Goal: Information Seeking & Learning: Learn about a topic

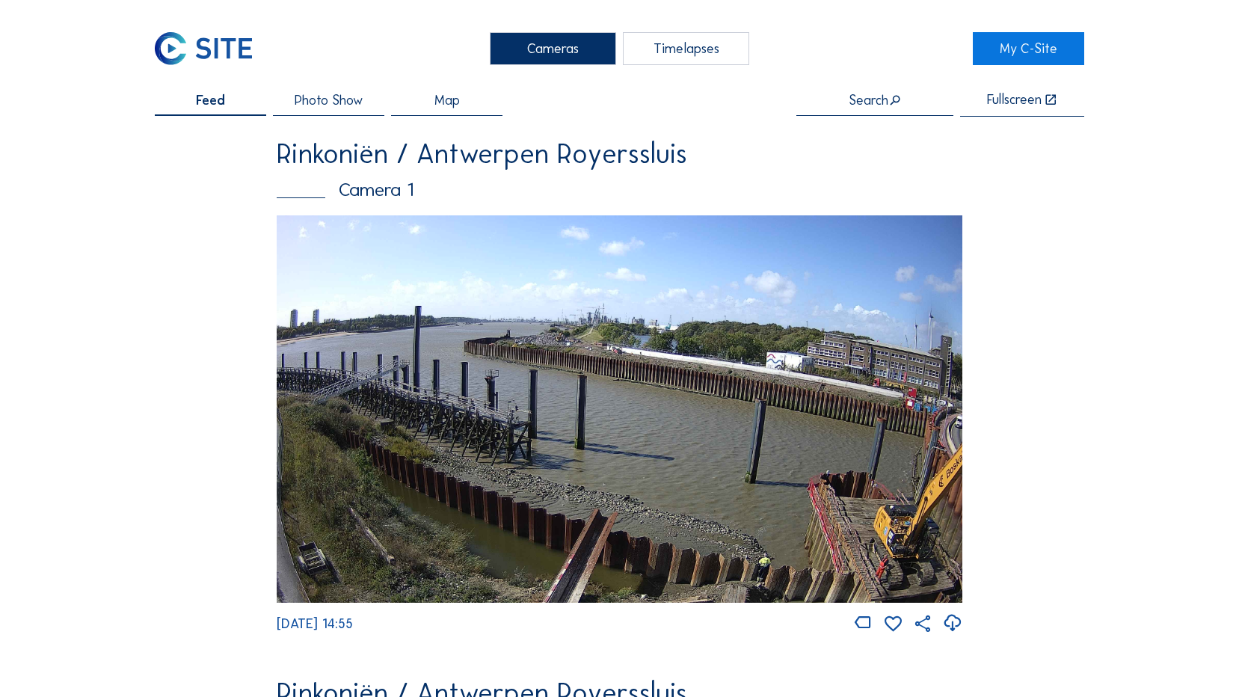
click at [210, 42] on img at bounding box center [203, 48] width 97 height 33
click at [677, 334] on img at bounding box center [619, 408] width 685 height 387
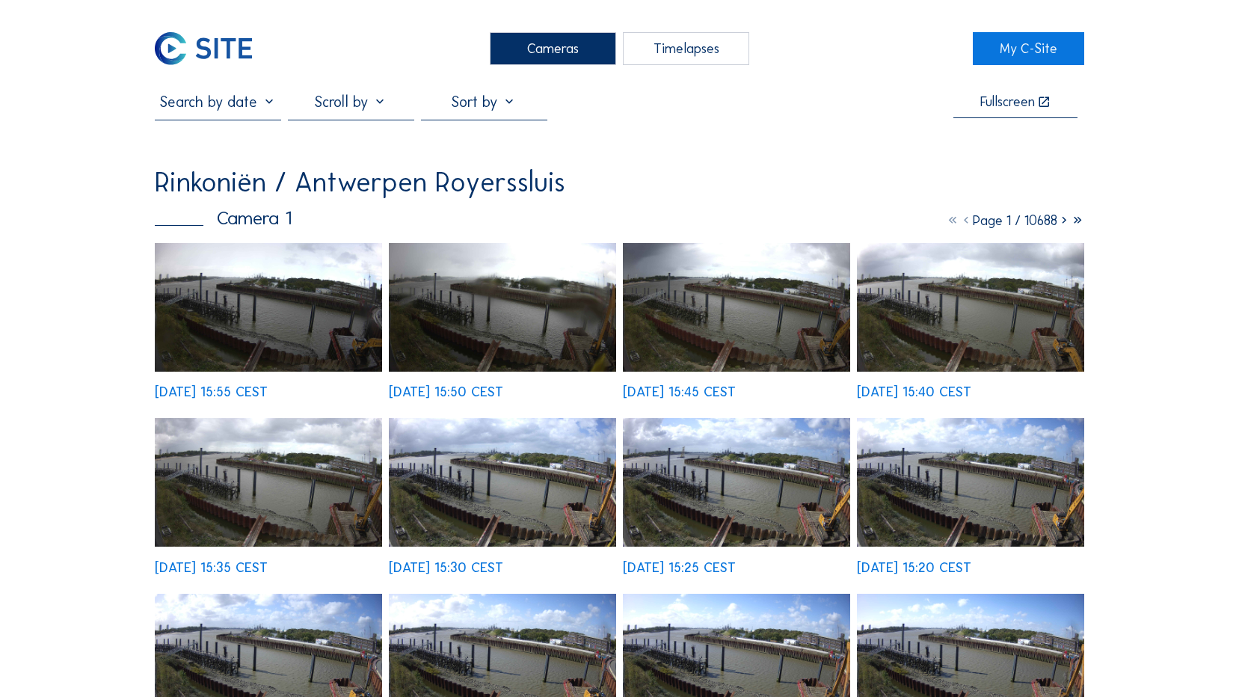
click at [314, 282] on img at bounding box center [268, 307] width 227 height 129
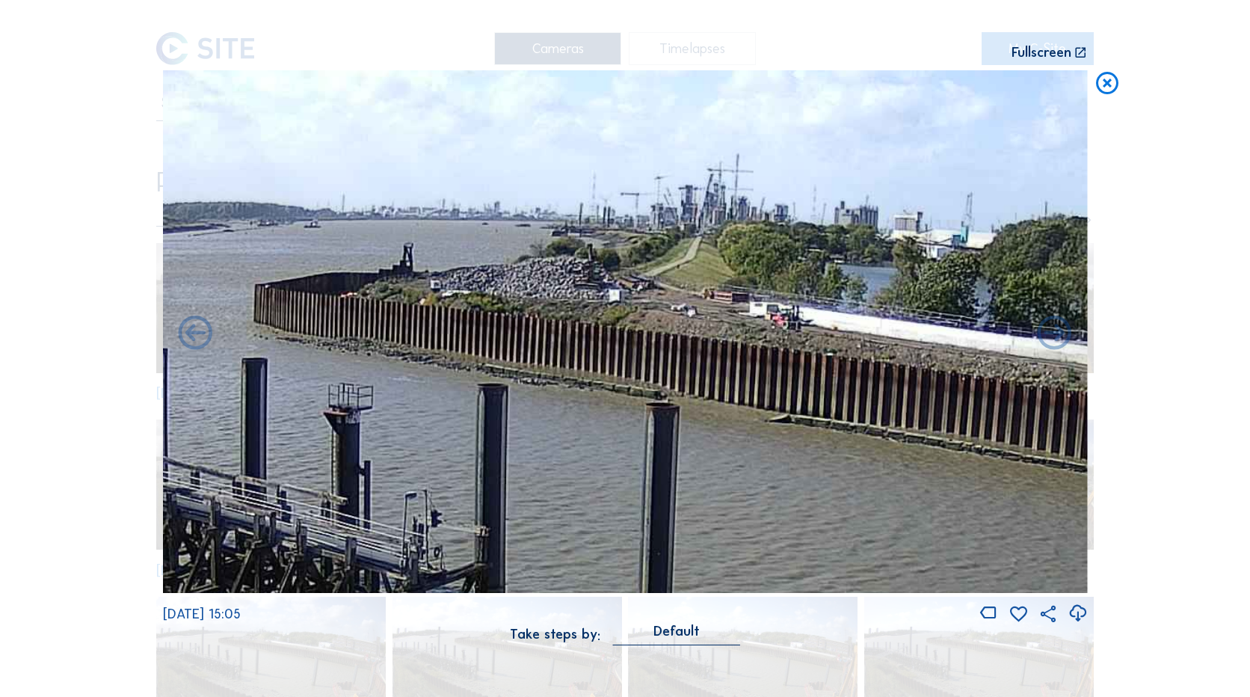
click at [1106, 82] on icon at bounding box center [1107, 84] width 27 height 28
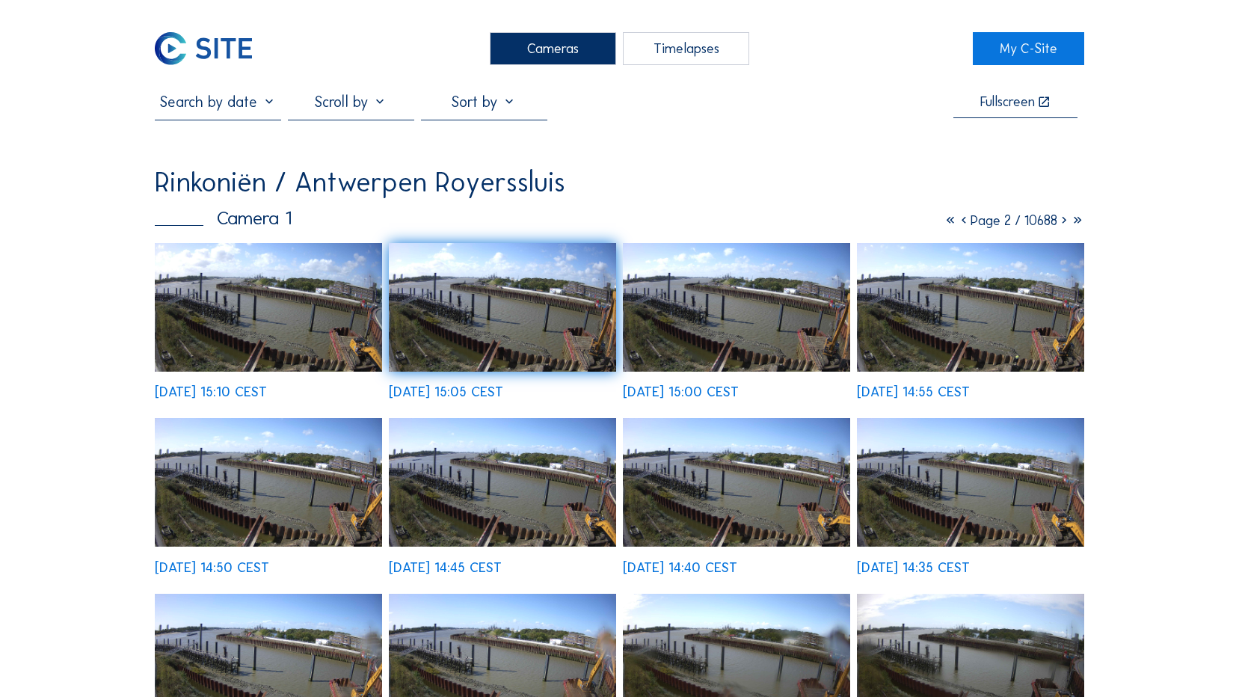
click at [944, 224] on icon at bounding box center [950, 220] width 13 height 16
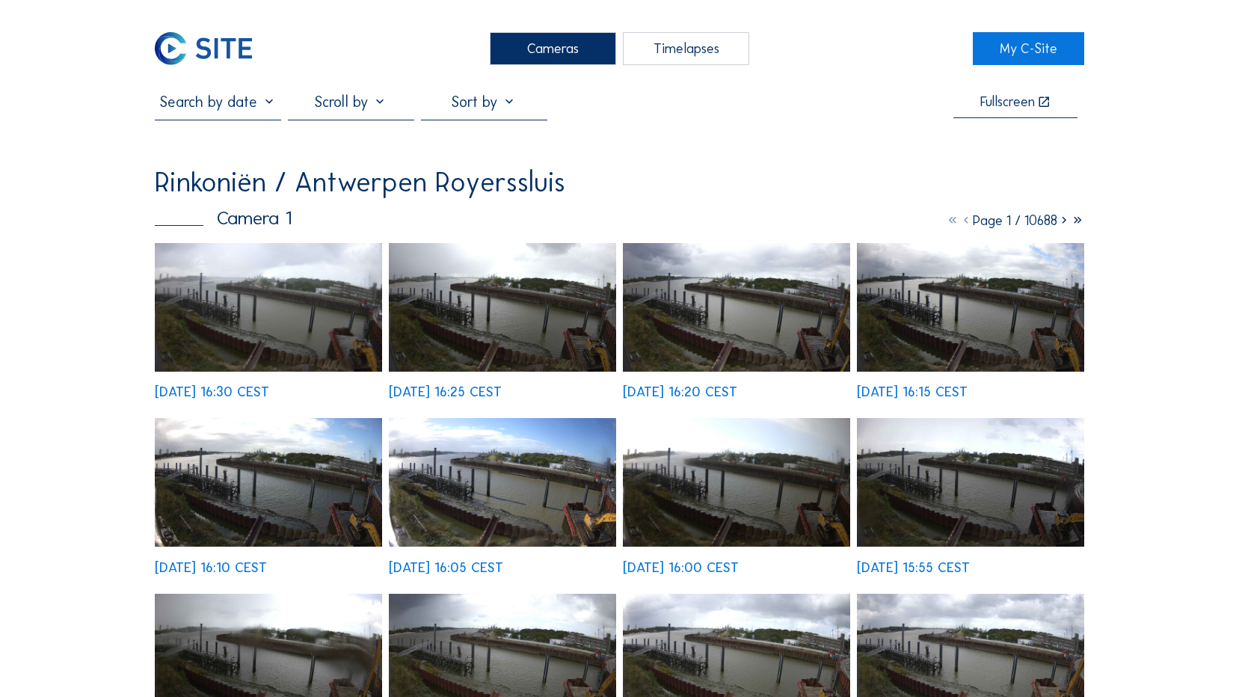
click at [254, 323] on img at bounding box center [268, 307] width 227 height 129
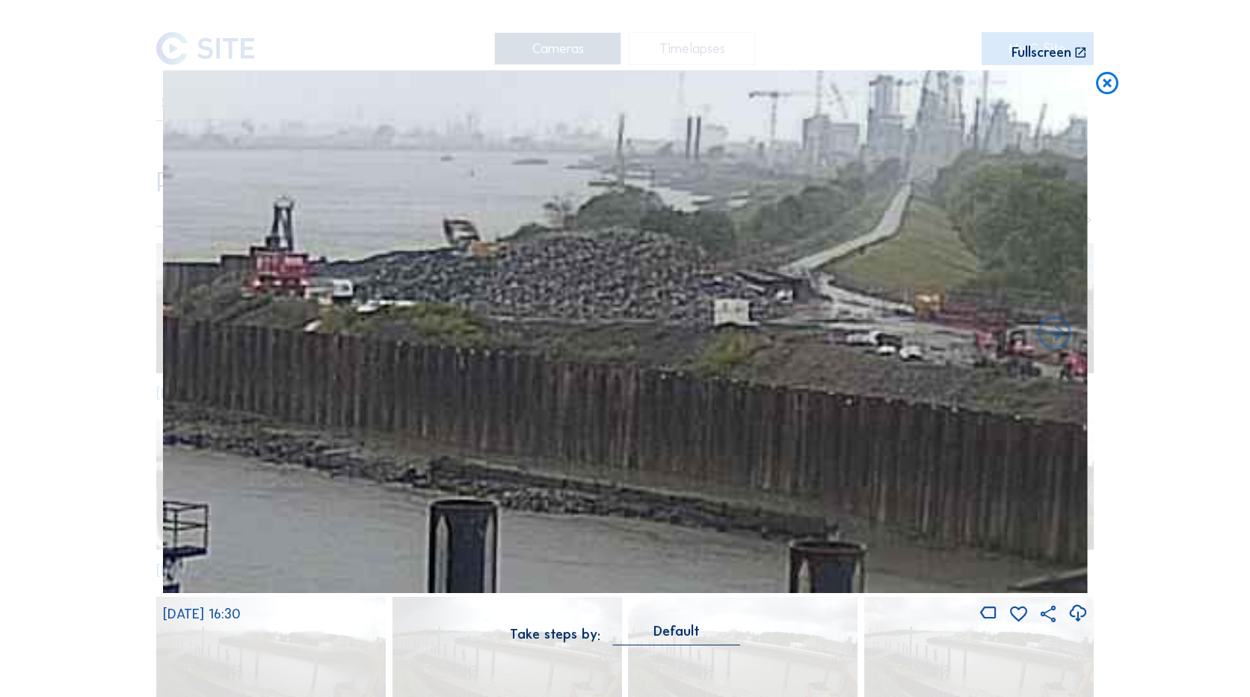
click at [1116, 84] on icon at bounding box center [1107, 84] width 27 height 28
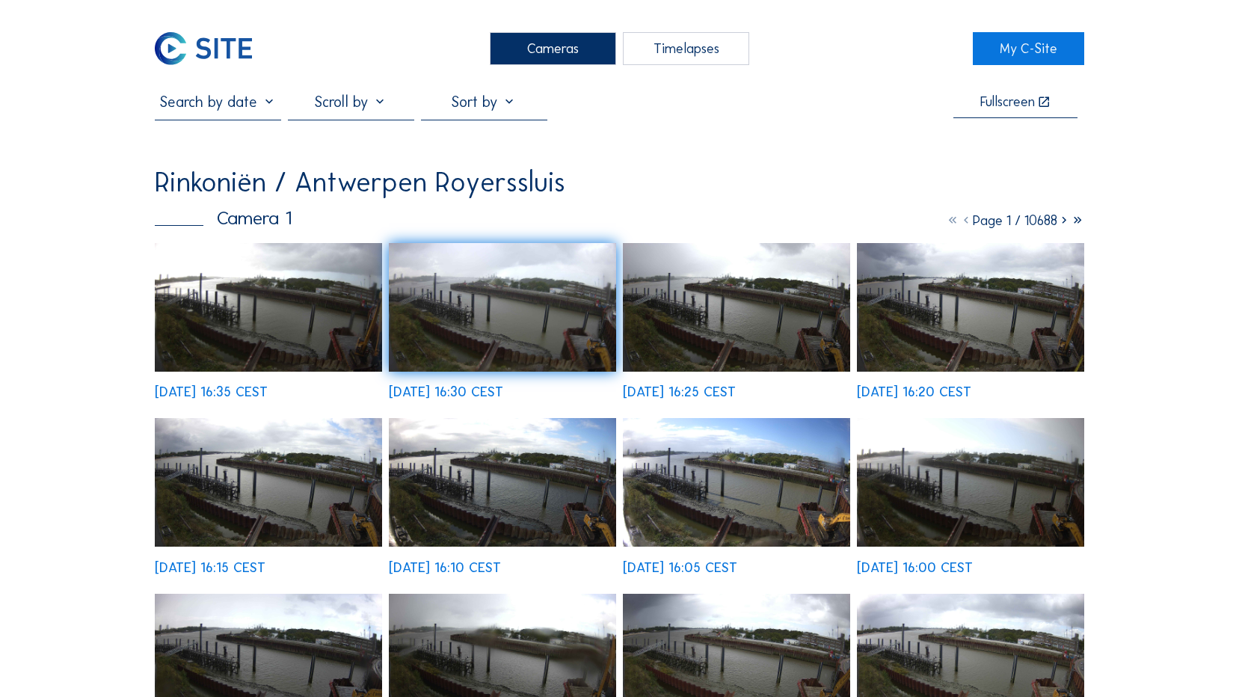
click at [233, 300] on img at bounding box center [268, 307] width 227 height 129
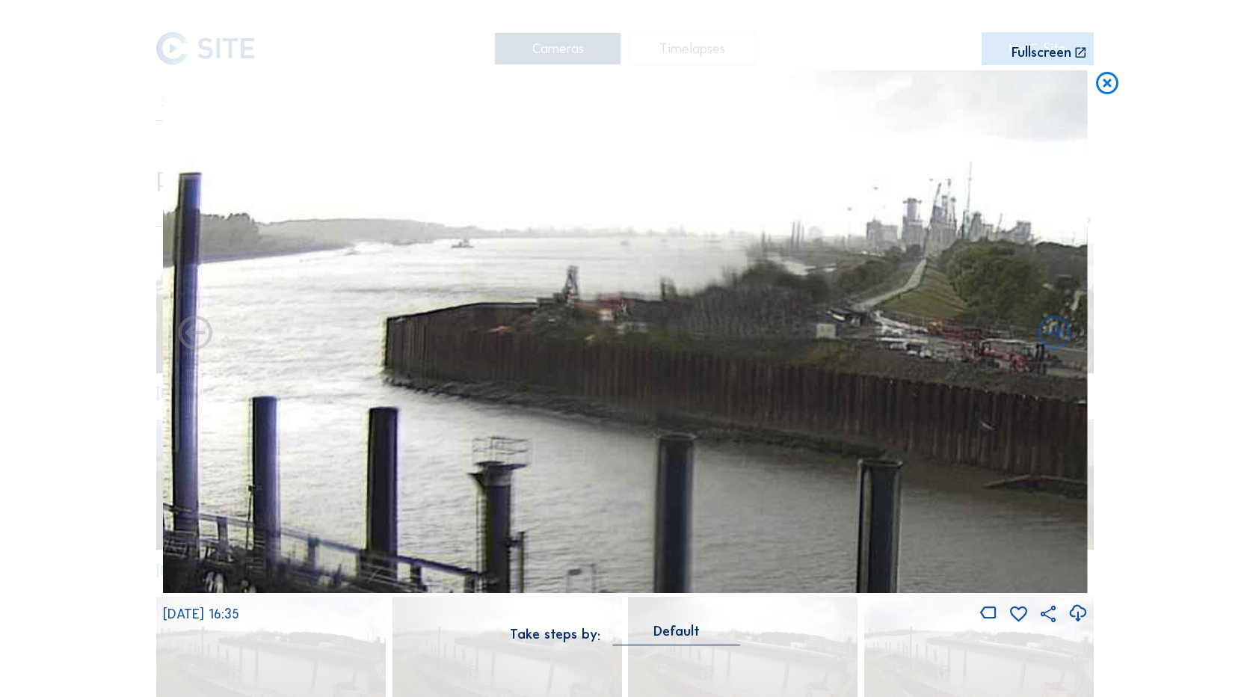
drag, startPoint x: 618, startPoint y: 330, endPoint x: 658, endPoint y: 339, distance: 41.2
click at [658, 339] on img at bounding box center [625, 331] width 925 height 523
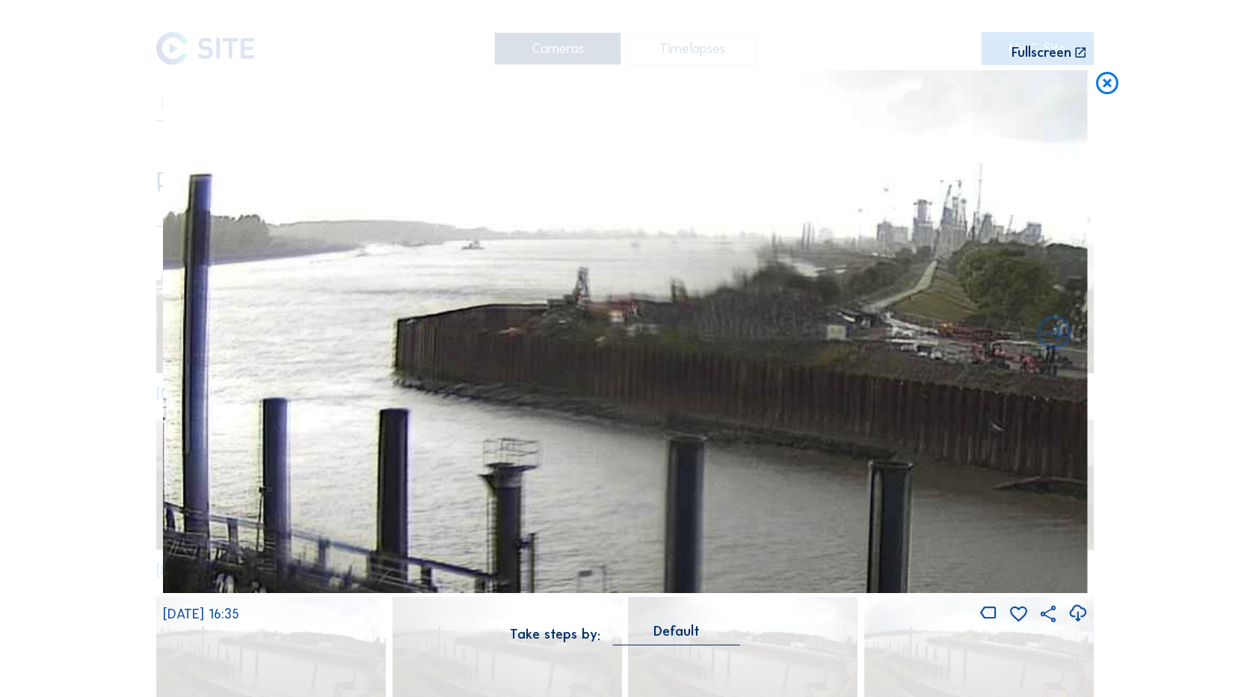
click at [1103, 98] on icon at bounding box center [1107, 84] width 27 height 28
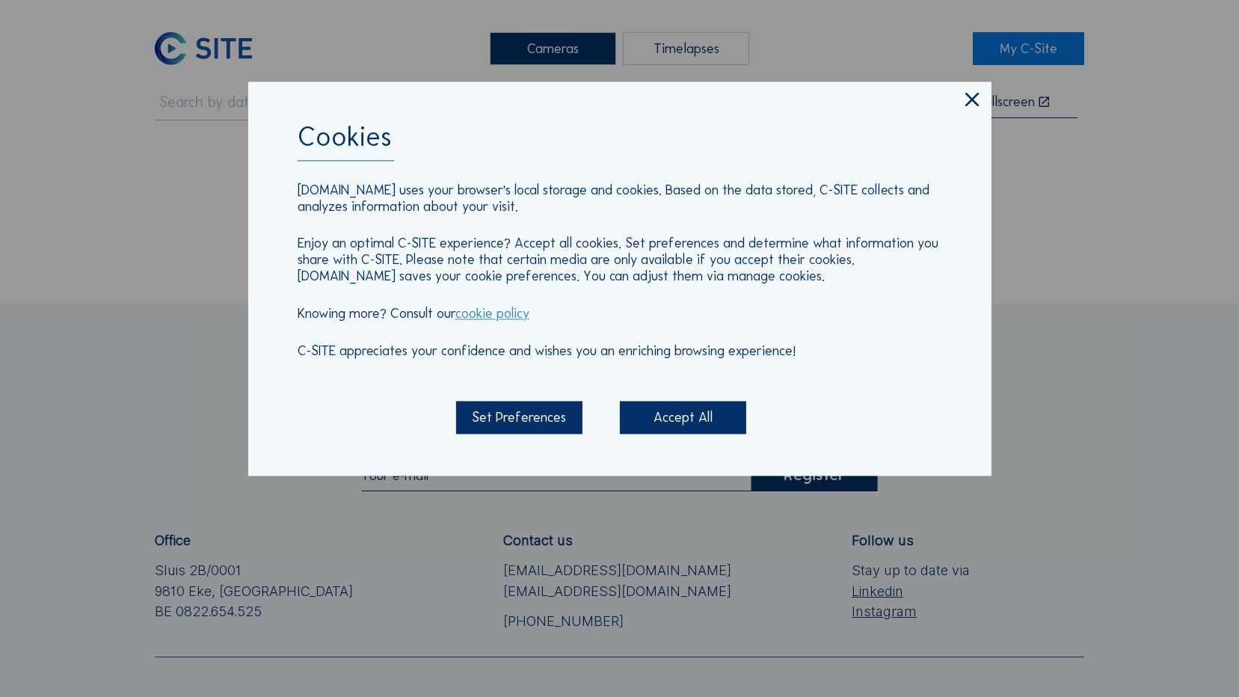
click at [974, 100] on icon at bounding box center [972, 101] width 23 height 24
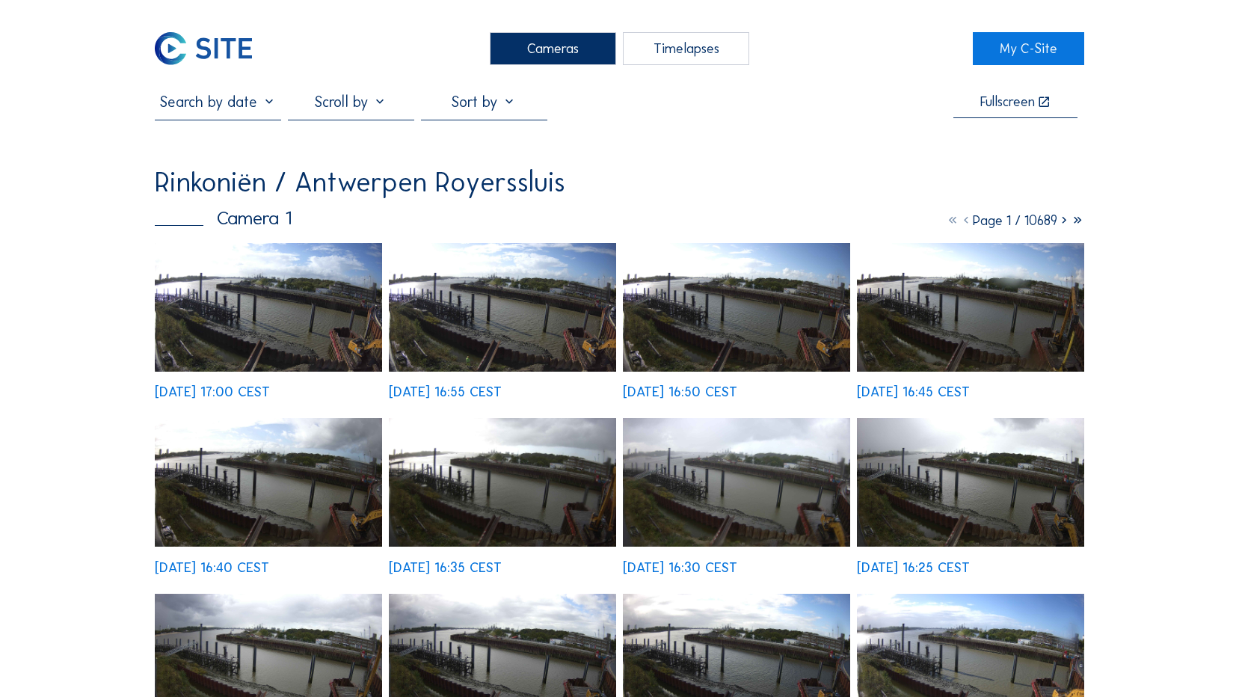
click at [322, 320] on img at bounding box center [268, 307] width 227 height 129
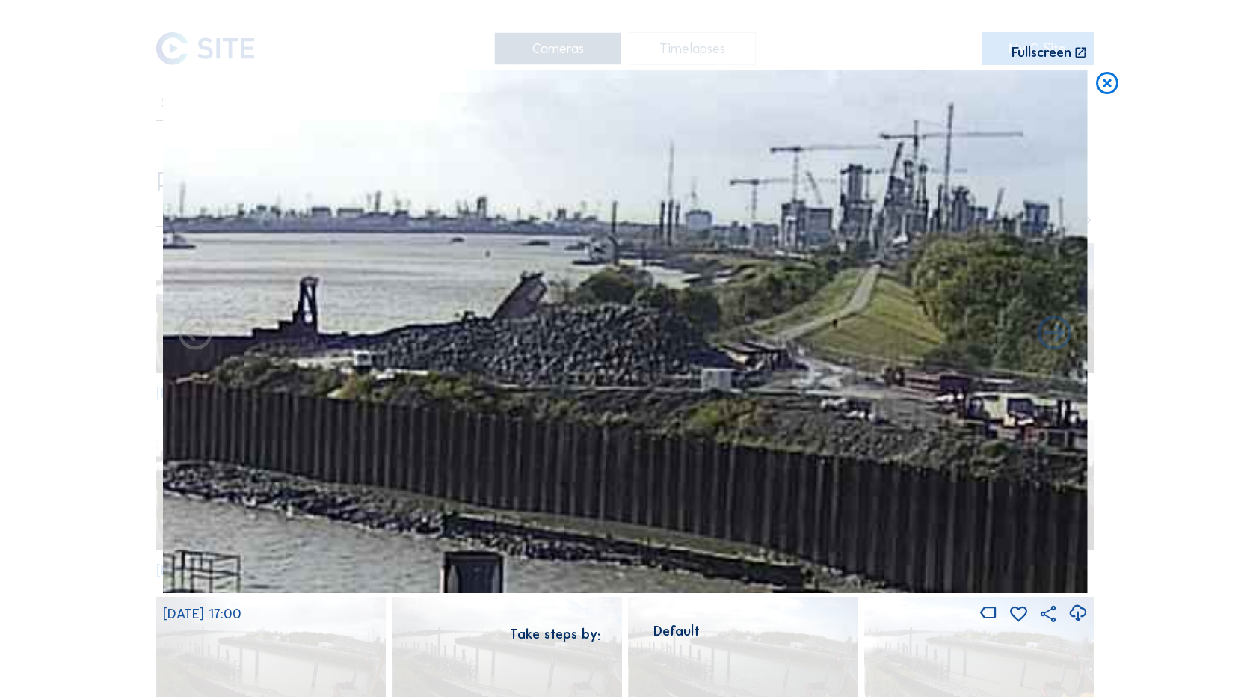
drag, startPoint x: 545, startPoint y: 371, endPoint x: 579, endPoint y: 384, distance: 36.2
click at [579, 384] on img at bounding box center [625, 331] width 925 height 523
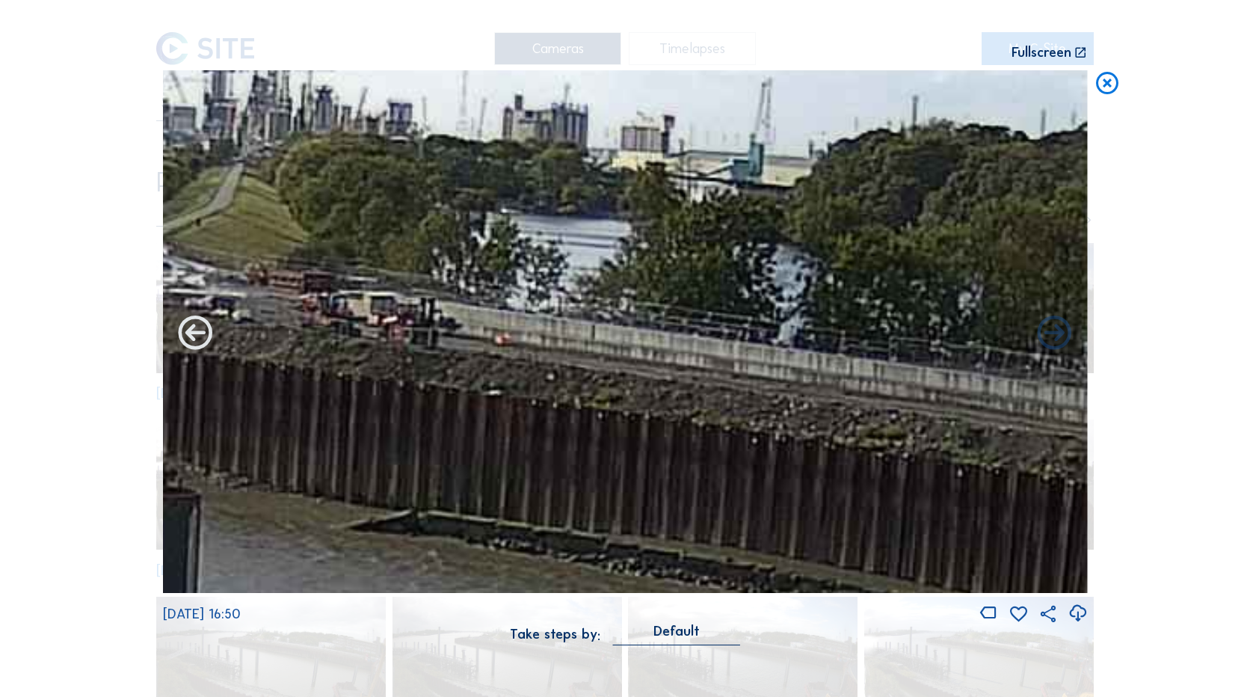
drag, startPoint x: 369, startPoint y: 380, endPoint x: 188, endPoint y: 330, distance: 187.5
click at [182, 328] on div "Mo 15 Sep 2025 16:50" at bounding box center [625, 347] width 925 height 555
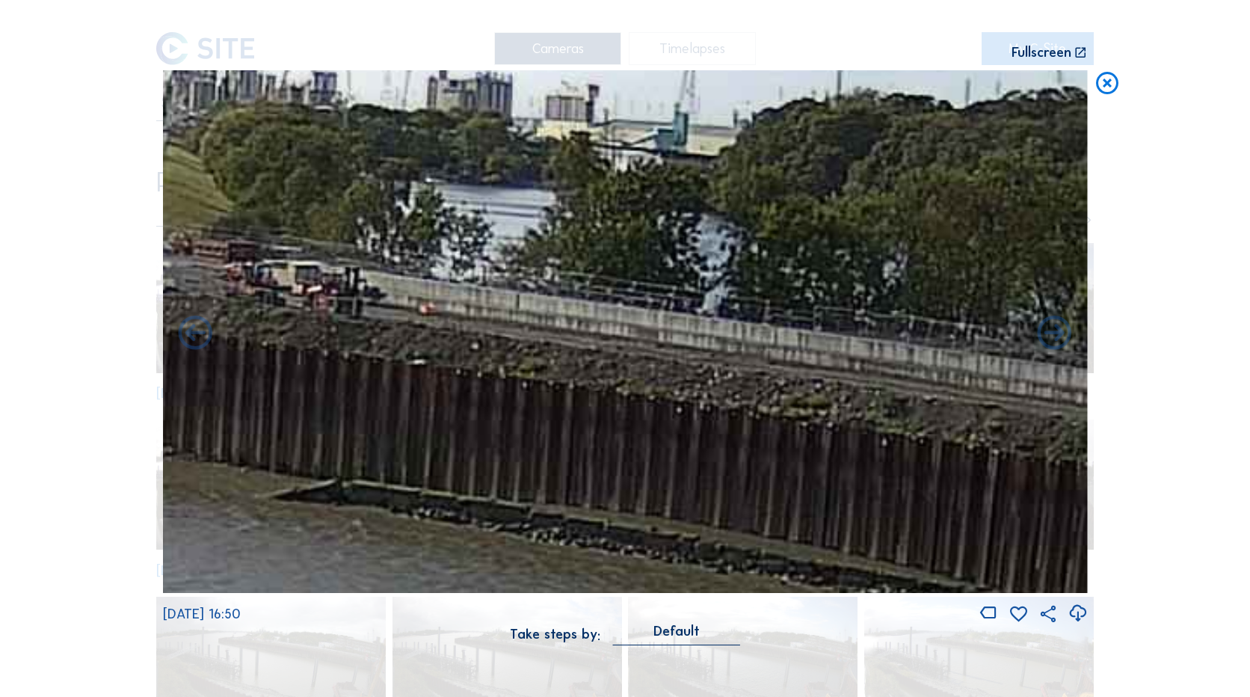
drag, startPoint x: 922, startPoint y: 463, endPoint x: 265, endPoint y: 283, distance: 680.7
click at [316, 290] on img at bounding box center [625, 331] width 925 height 523
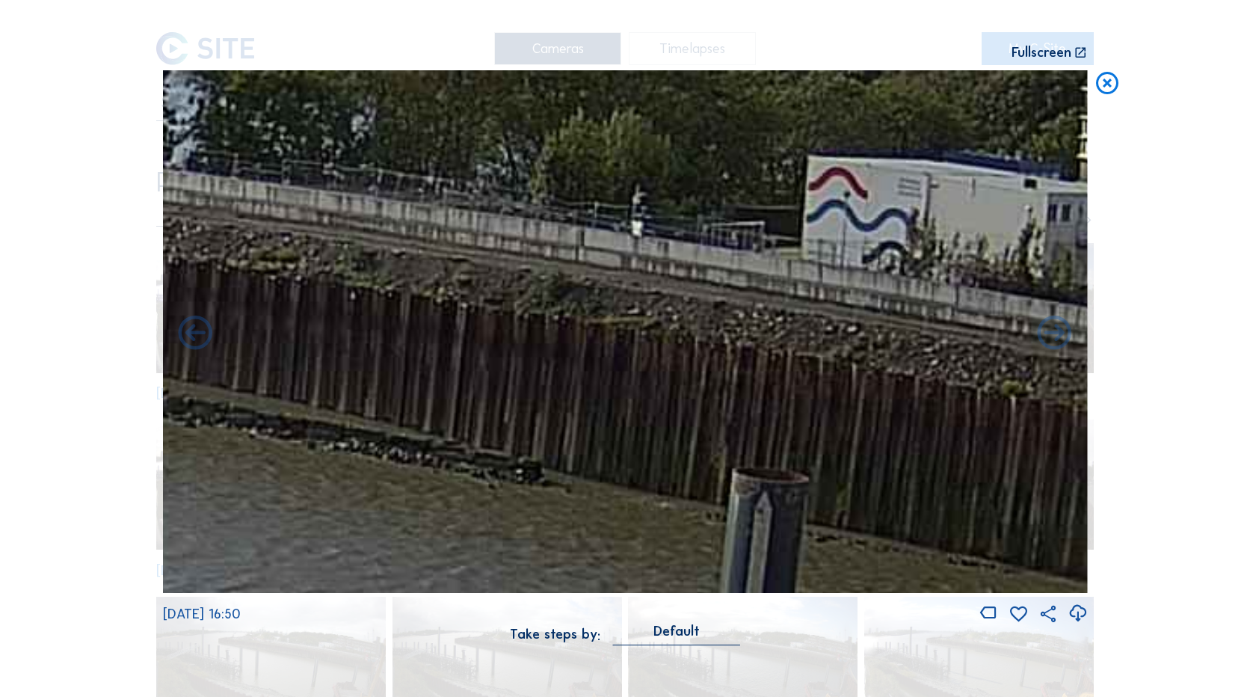
drag, startPoint x: 820, startPoint y: 462, endPoint x: 612, endPoint y: 191, distance: 342.3
click at [619, 201] on img at bounding box center [625, 331] width 925 height 523
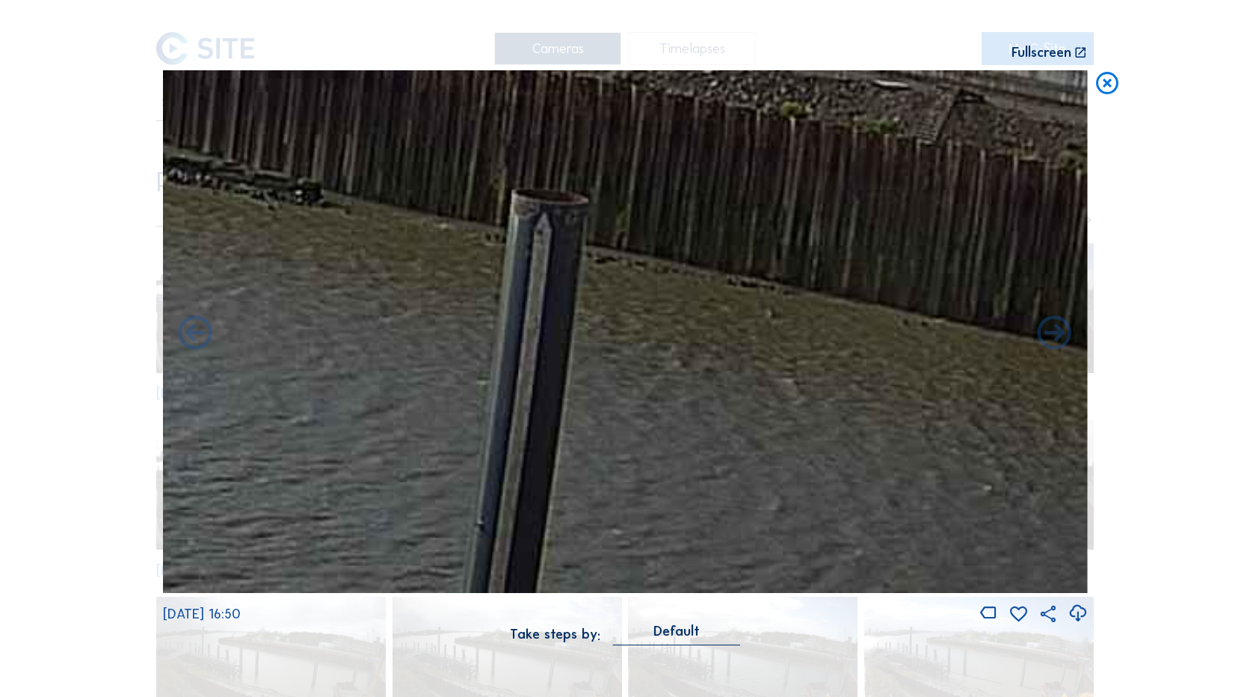
drag, startPoint x: 502, startPoint y: 45, endPoint x: 413, endPoint y: -10, distance: 105.0
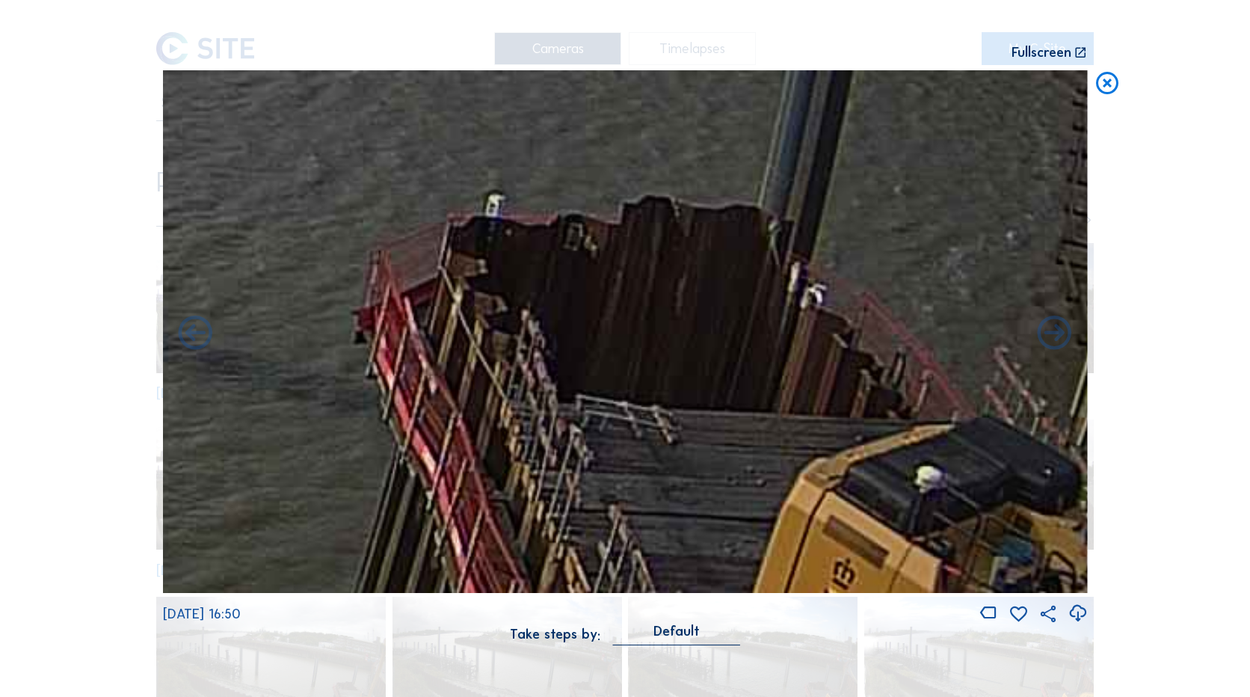
drag, startPoint x: 944, startPoint y: 436, endPoint x: 633, endPoint y: 221, distance: 377.8
click at [654, 224] on img at bounding box center [625, 331] width 925 height 523
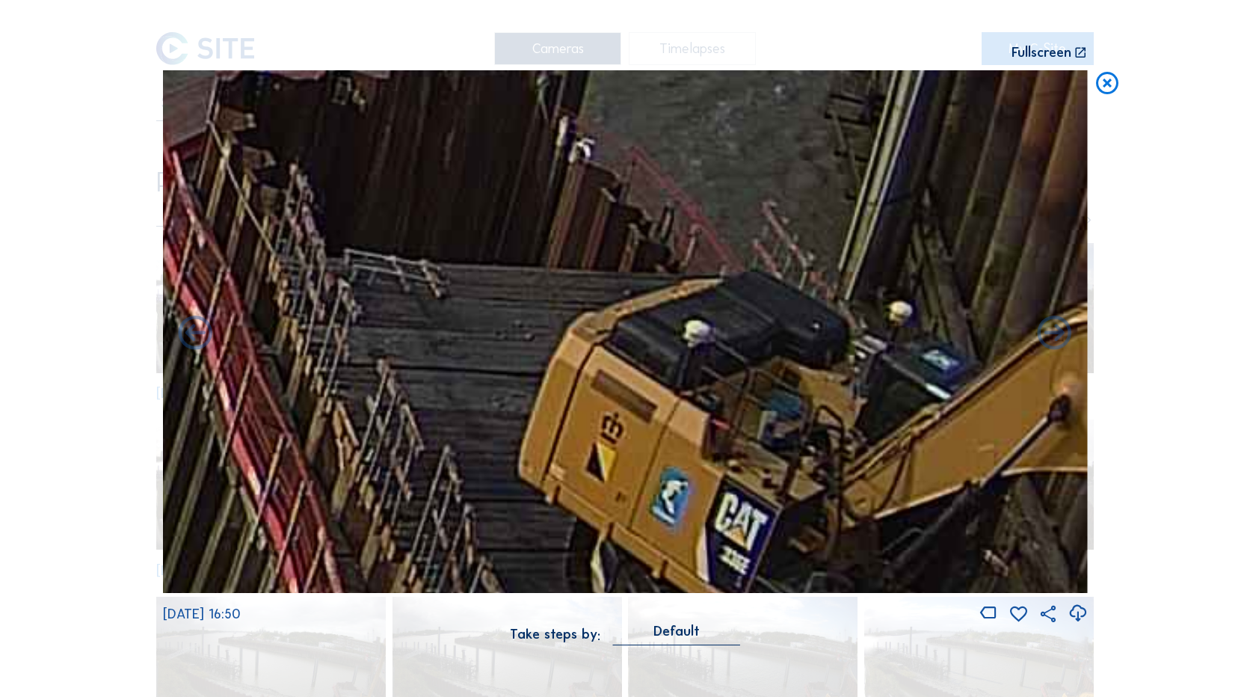
drag, startPoint x: 612, startPoint y: 331, endPoint x: 728, endPoint y: 411, distance: 140.8
click at [727, 408] on img at bounding box center [625, 331] width 925 height 523
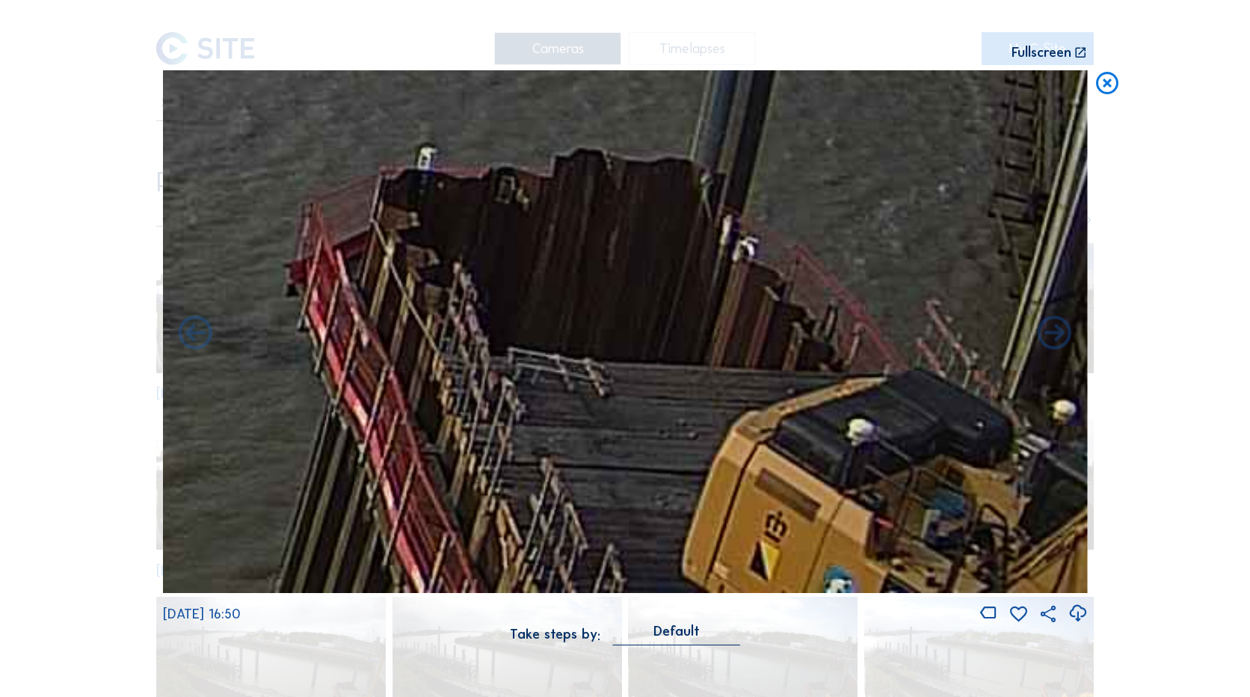
drag, startPoint x: 751, startPoint y: 437, endPoint x: 784, endPoint y: 456, distance: 37.8
click at [783, 456] on img at bounding box center [625, 331] width 925 height 523
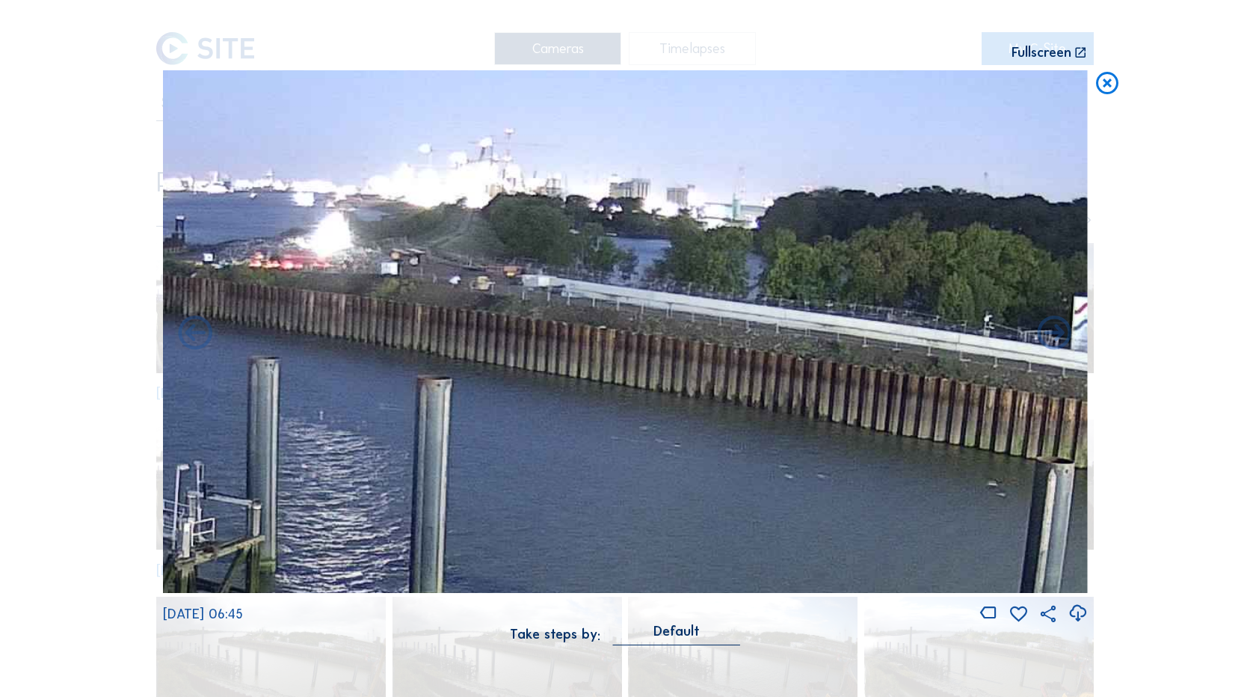
drag, startPoint x: 745, startPoint y: 344, endPoint x: 364, endPoint y: 356, distance: 381.5
click at [364, 356] on img at bounding box center [625, 331] width 925 height 523
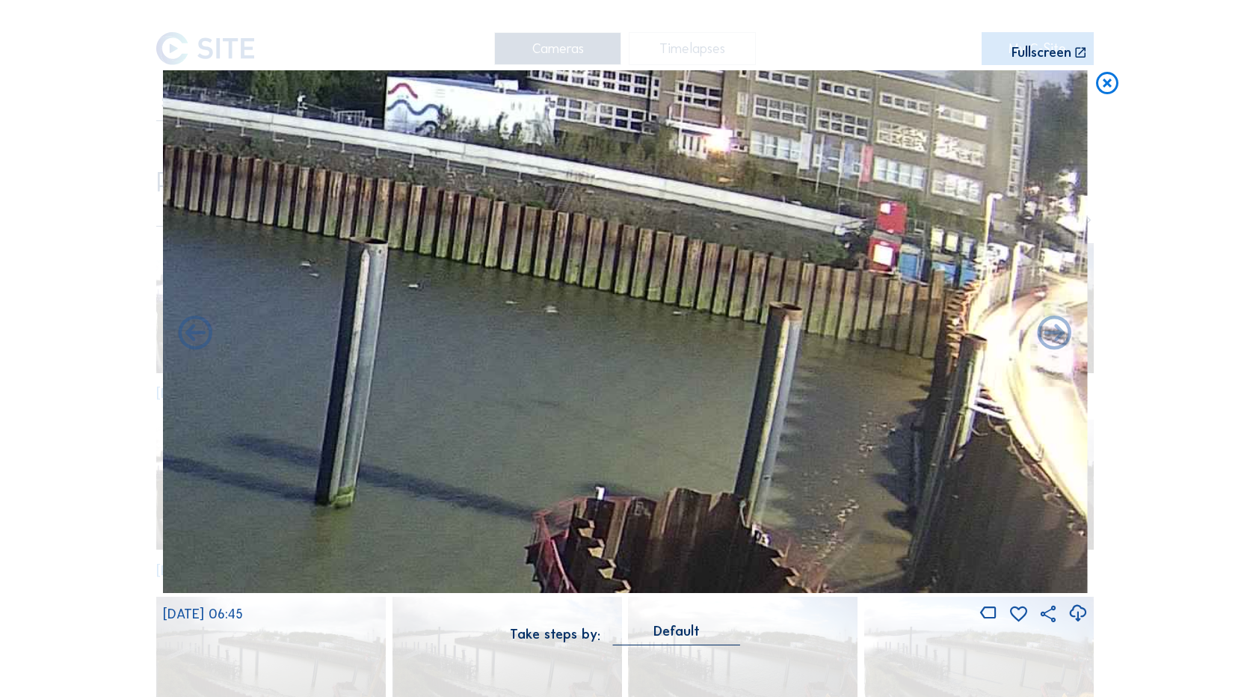
drag, startPoint x: 794, startPoint y: 489, endPoint x: -3, endPoint y: 250, distance: 831.9
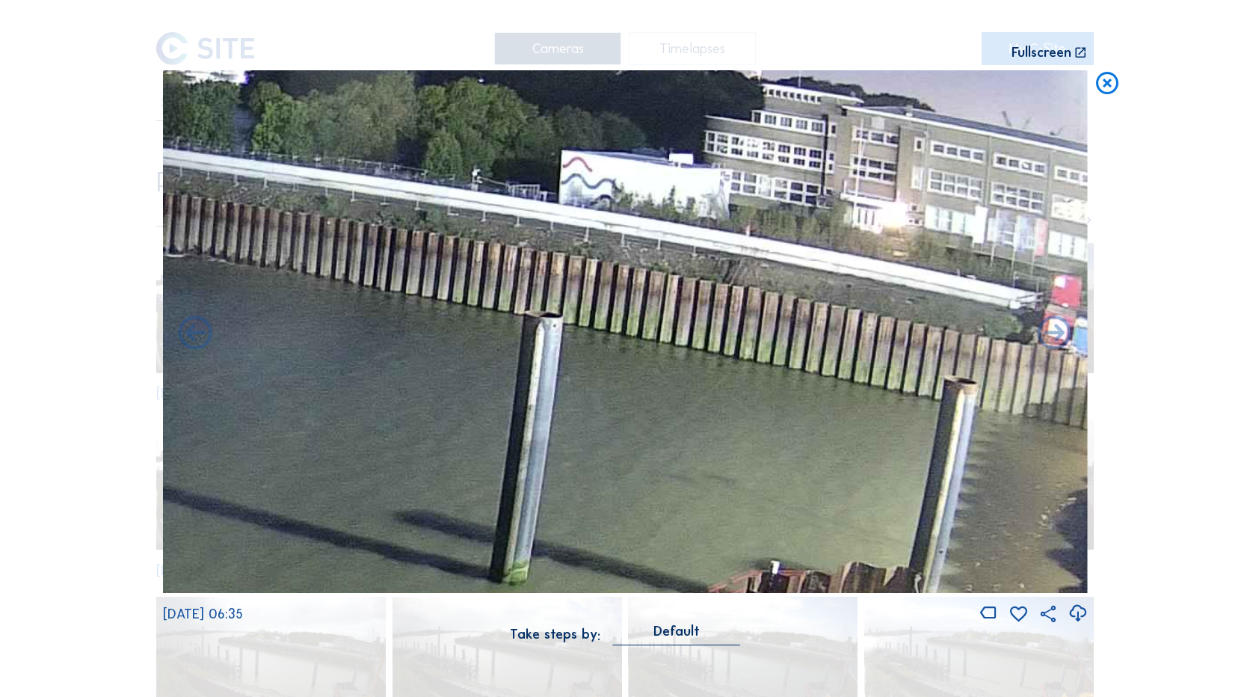
drag, startPoint x: 660, startPoint y: 496, endPoint x: 724, endPoint y: 529, distance: 71.6
click at [726, 550] on img at bounding box center [625, 331] width 925 height 523
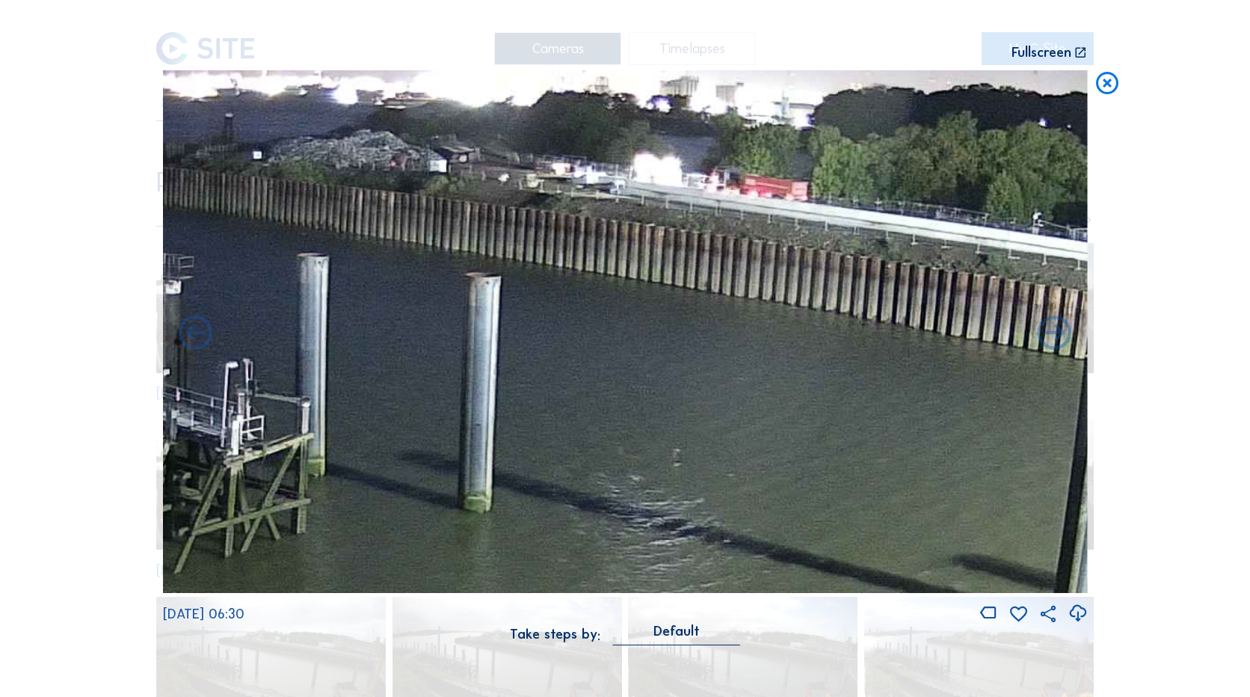
drag, startPoint x: 650, startPoint y: 384, endPoint x: 1182, endPoint y: 398, distance: 531.7
click at [1182, 398] on div "Scroll to travel through time | Press 'Alt' Button + Scroll to Zoom | Click and…" at bounding box center [625, 348] width 1250 height 697
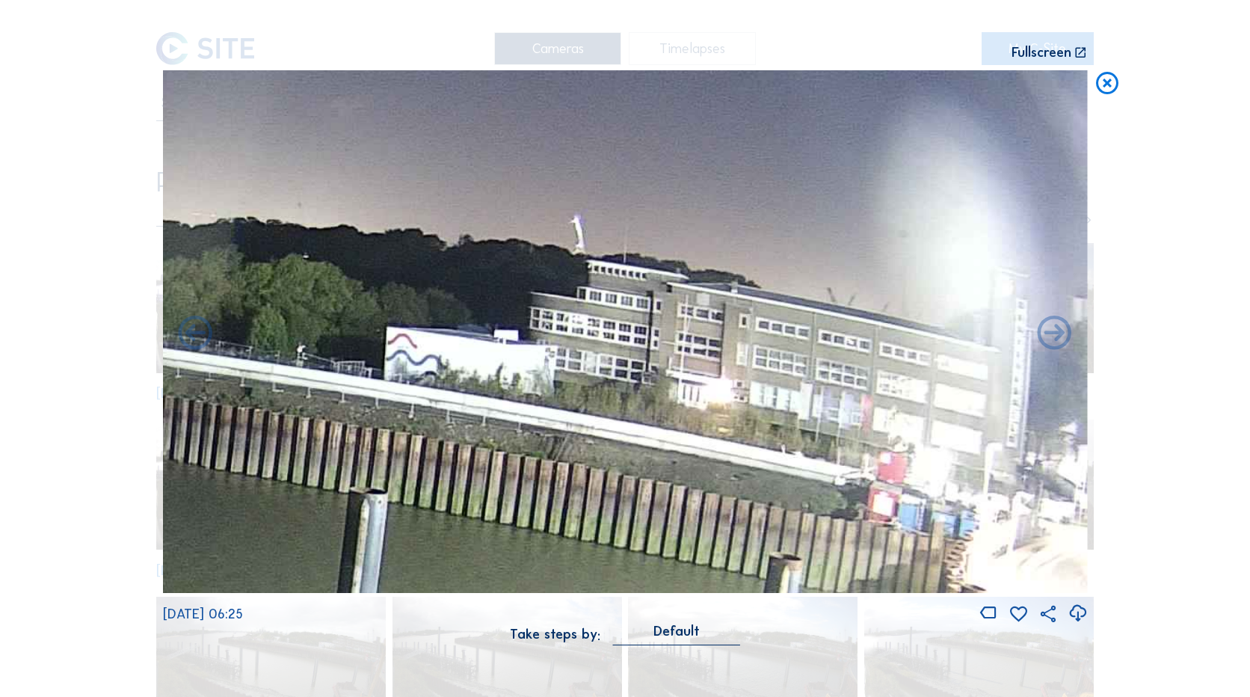
drag, startPoint x: 551, startPoint y: 459, endPoint x: 17, endPoint y: 523, distance: 537.6
click at [17, 523] on div "Scroll to travel through time | Press 'Alt' Button + Scroll to Zoom | Click and…" at bounding box center [625, 348] width 1250 height 697
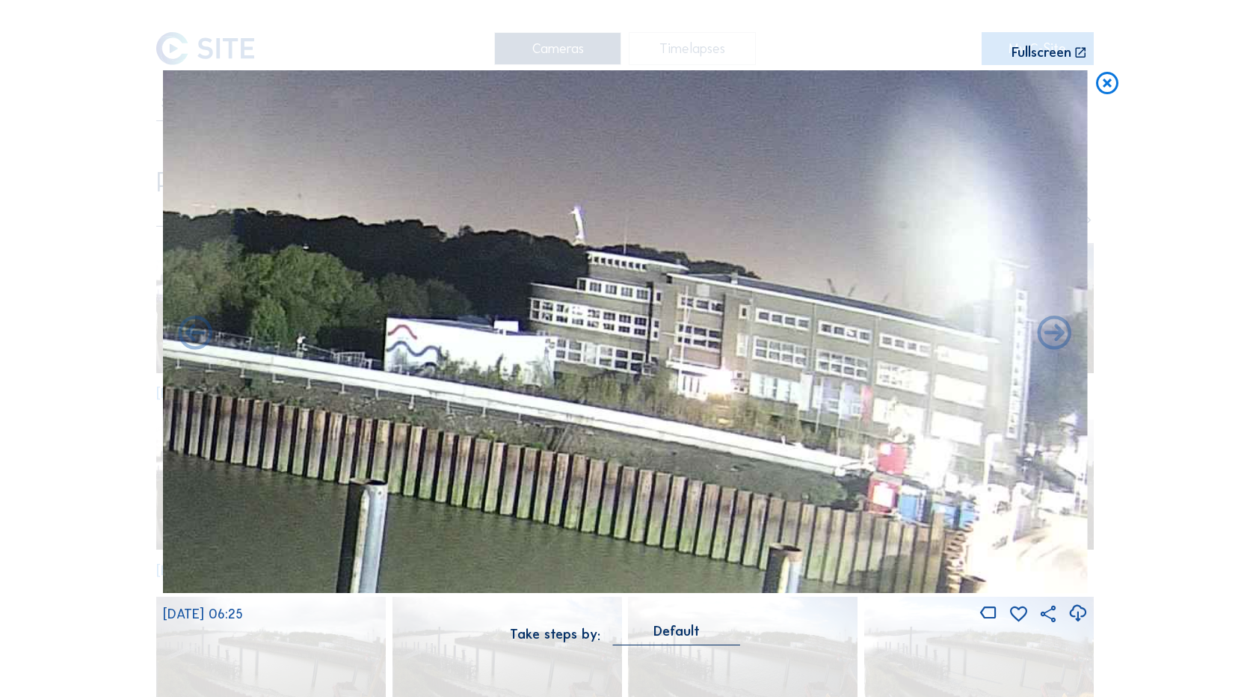
drag, startPoint x: 597, startPoint y: 511, endPoint x: 552, endPoint y: 506, distance: 45.9
click at [552, 506] on img at bounding box center [625, 331] width 925 height 523
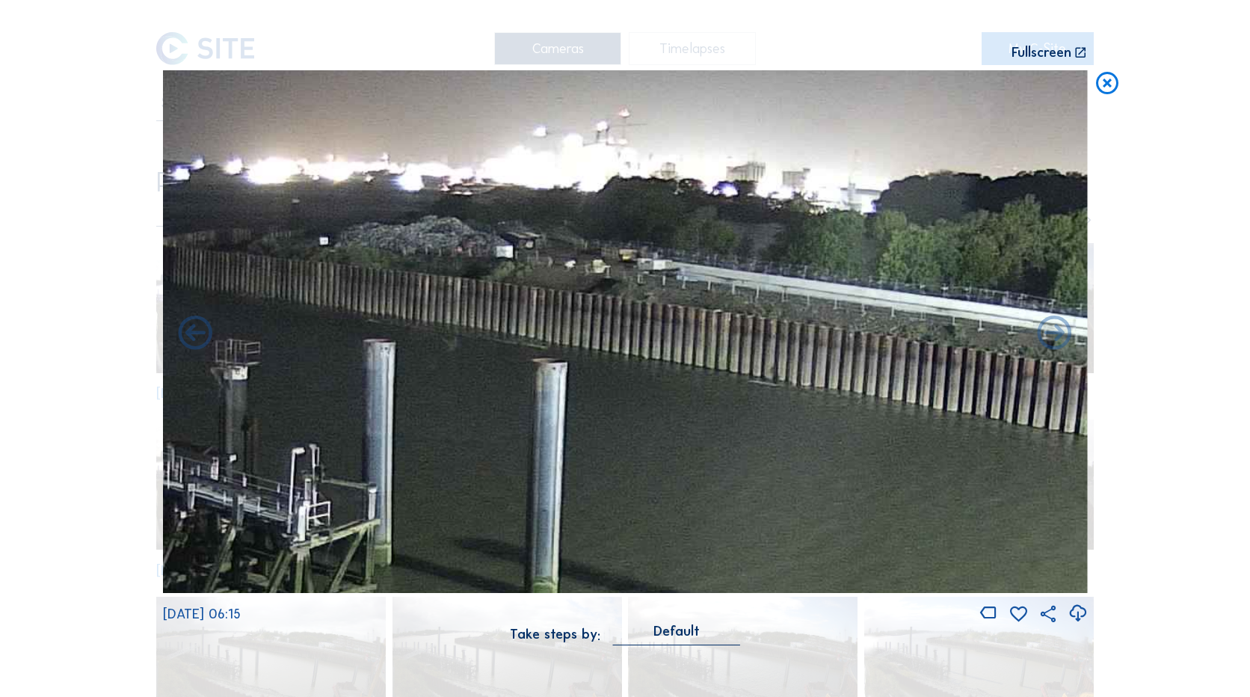
drag, startPoint x: 621, startPoint y: 502, endPoint x: 1459, endPoint y: 465, distance: 838.9
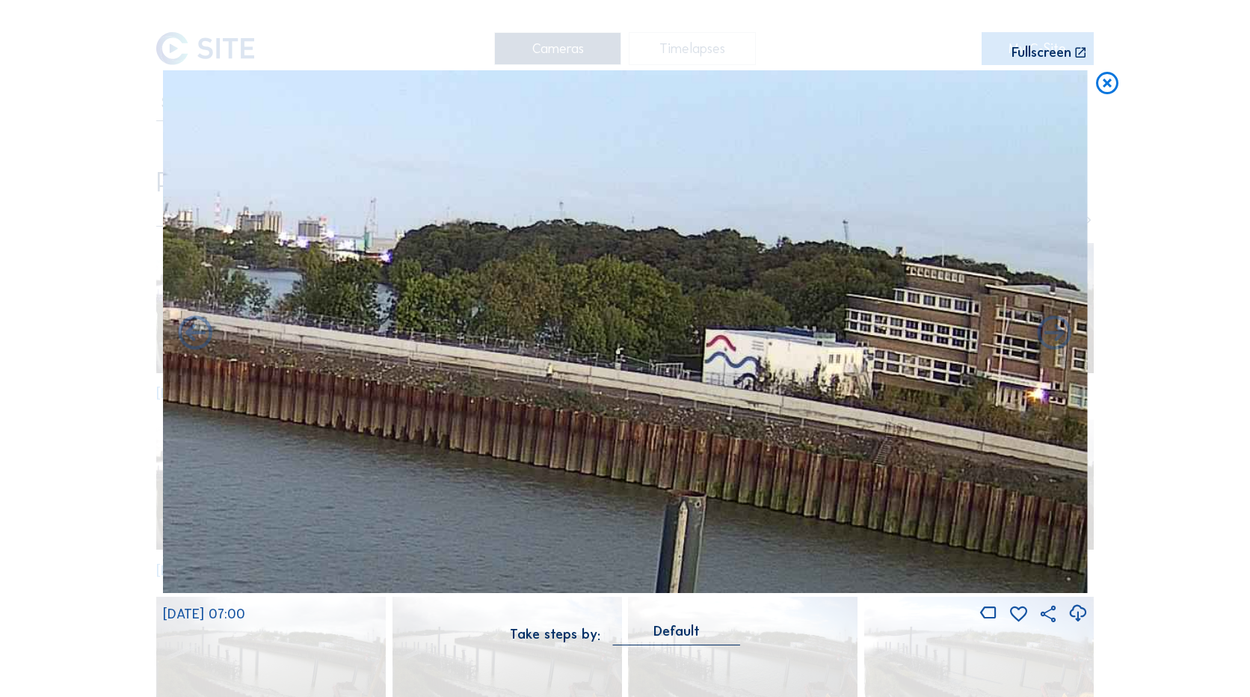
drag, startPoint x: 748, startPoint y: 446, endPoint x: 209, endPoint y: 486, distance: 541.2
click at [148, 493] on div "Scroll to travel through time | Press 'Alt' Button + Scroll to Zoom | Click and…" at bounding box center [625, 348] width 1250 height 697
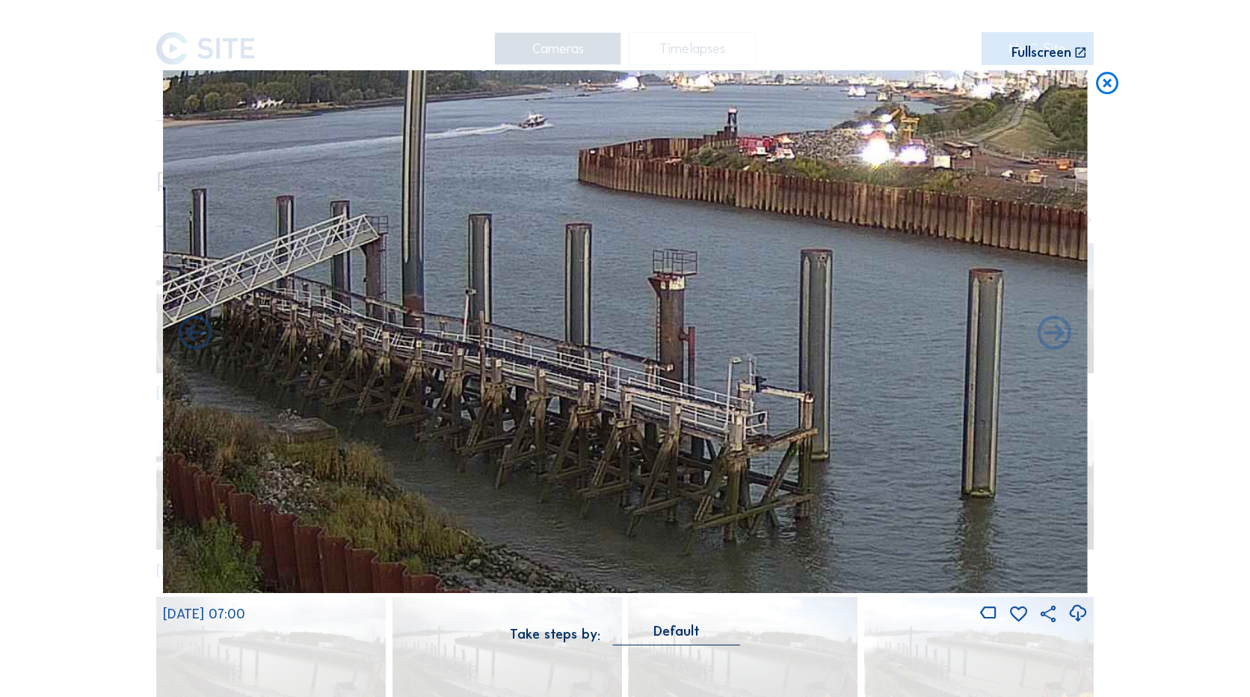
drag, startPoint x: 788, startPoint y: 455, endPoint x: 1410, endPoint y: 313, distance: 638.0
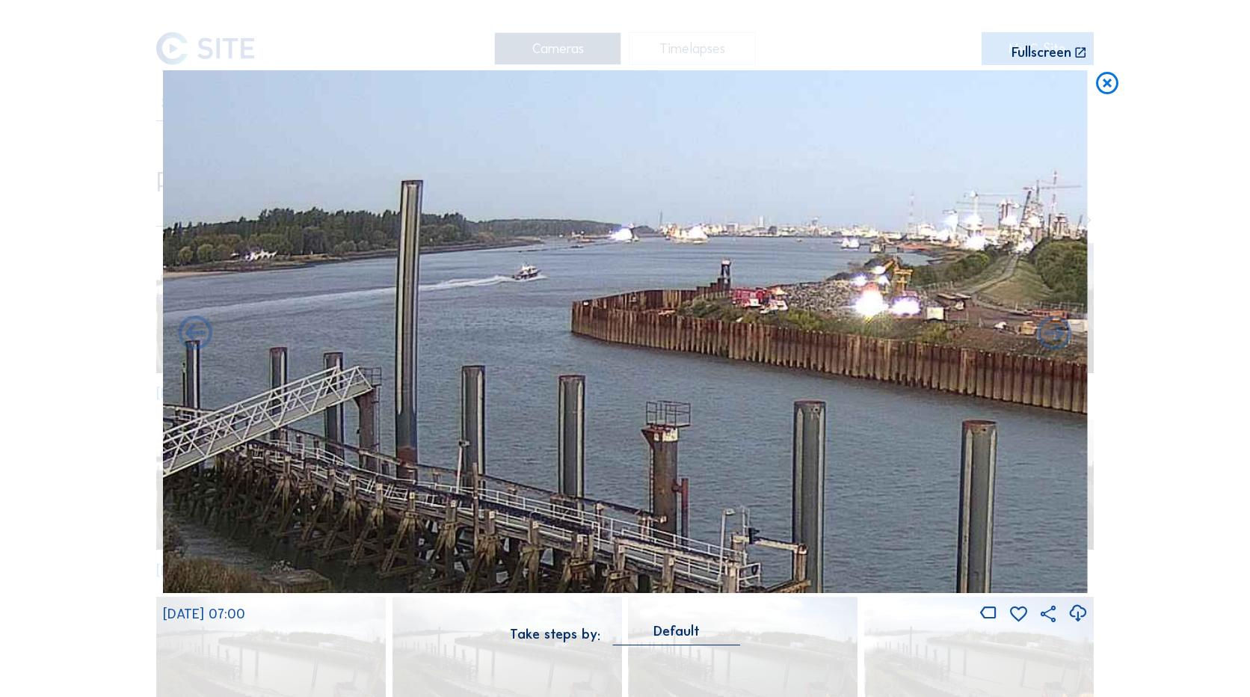
drag, startPoint x: 661, startPoint y: 331, endPoint x: 505, endPoint y: 487, distance: 221.0
click at [505, 487] on img at bounding box center [625, 331] width 925 height 523
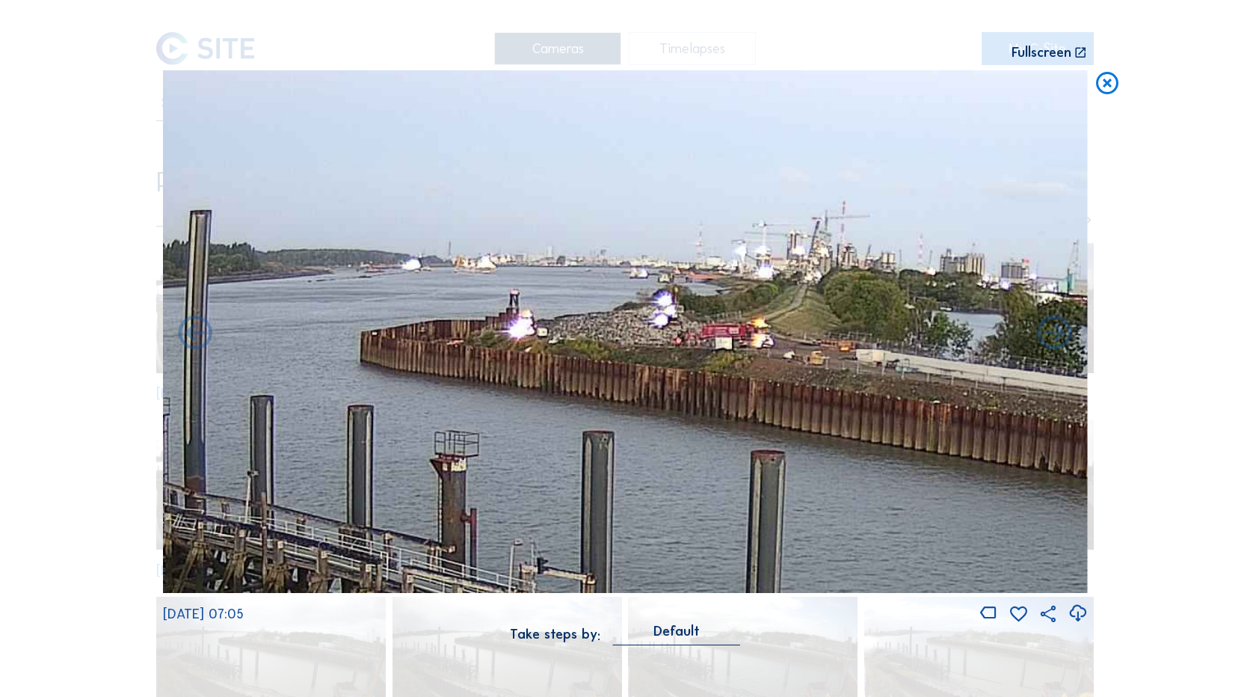
drag, startPoint x: 842, startPoint y: 405, endPoint x: 677, endPoint y: 419, distance: 165.1
click at [677, 419] on img at bounding box center [625, 331] width 925 height 523
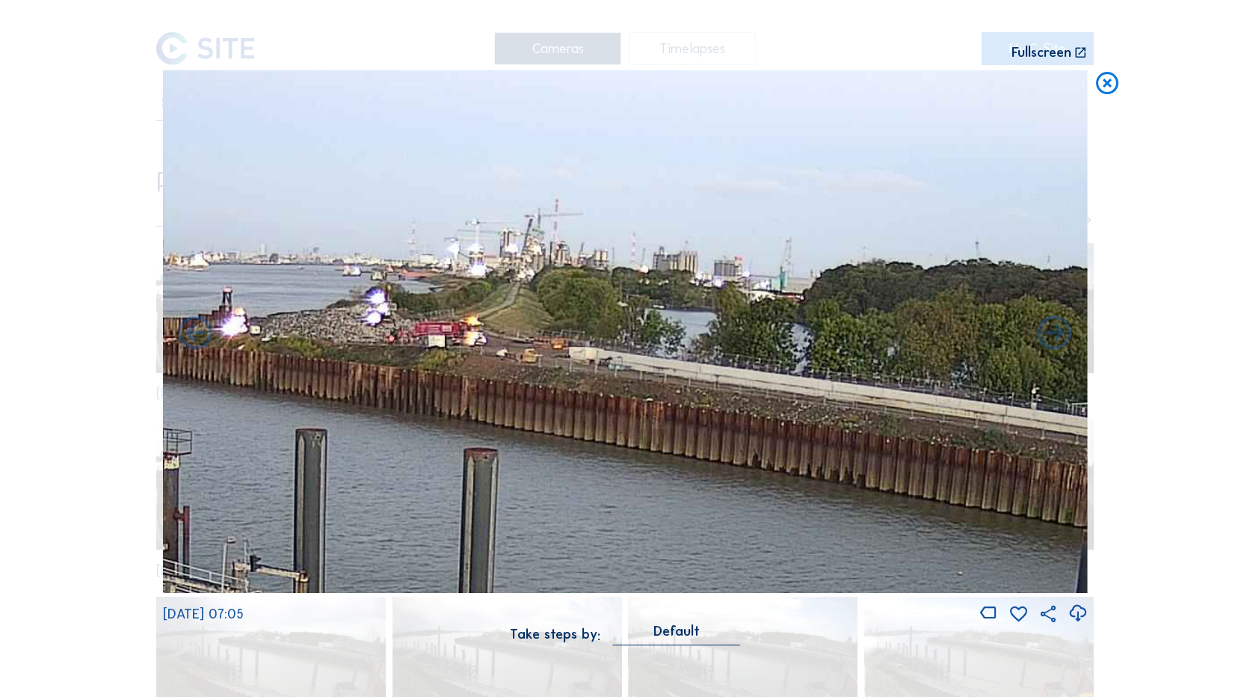
drag, startPoint x: 774, startPoint y: 420, endPoint x: 487, endPoint y: 418, distance: 287.1
click at [487, 418] on img at bounding box center [625, 331] width 925 height 523
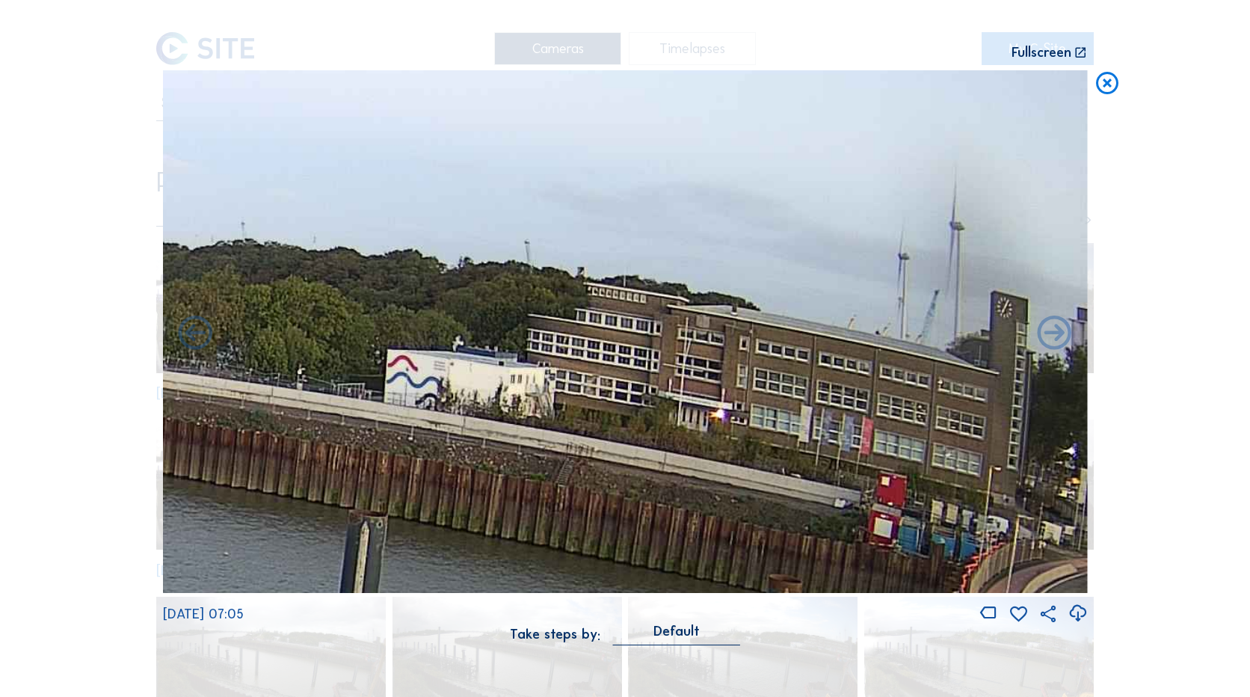
drag, startPoint x: 807, startPoint y: 425, endPoint x: 0, endPoint y: 402, distance: 807.8
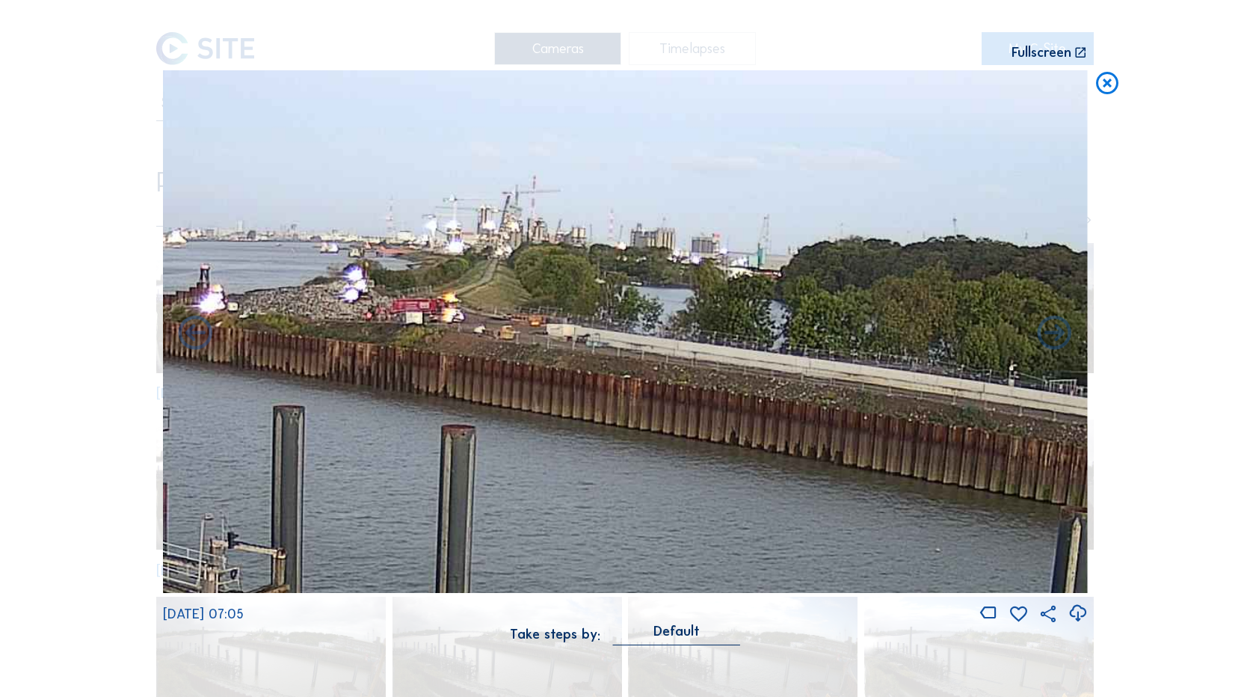
drag, startPoint x: 620, startPoint y: 401, endPoint x: 1167, endPoint y: 395, distance: 547.3
click at [1204, 400] on div "Scroll to travel through time | Press 'Alt' Button + Scroll to Zoom | Click and…" at bounding box center [625, 348] width 1250 height 697
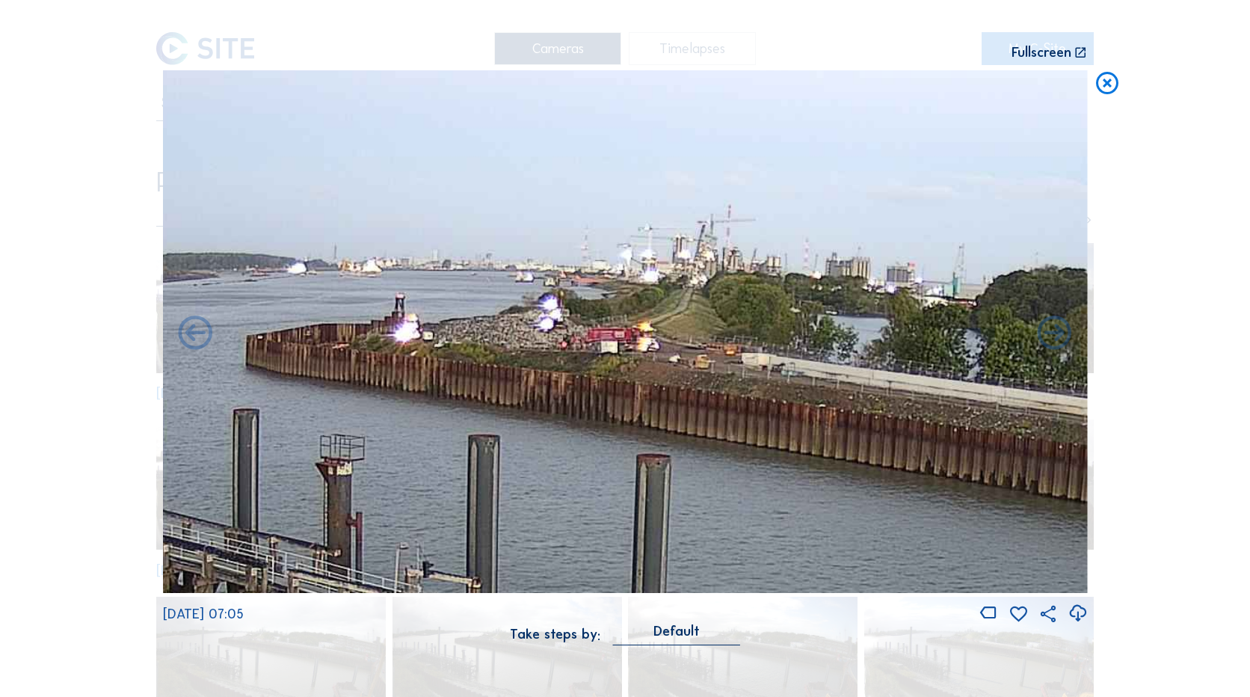
drag, startPoint x: 587, startPoint y: 381, endPoint x: 766, endPoint y: 403, distance: 180.0
click at [766, 403] on img at bounding box center [625, 331] width 925 height 523
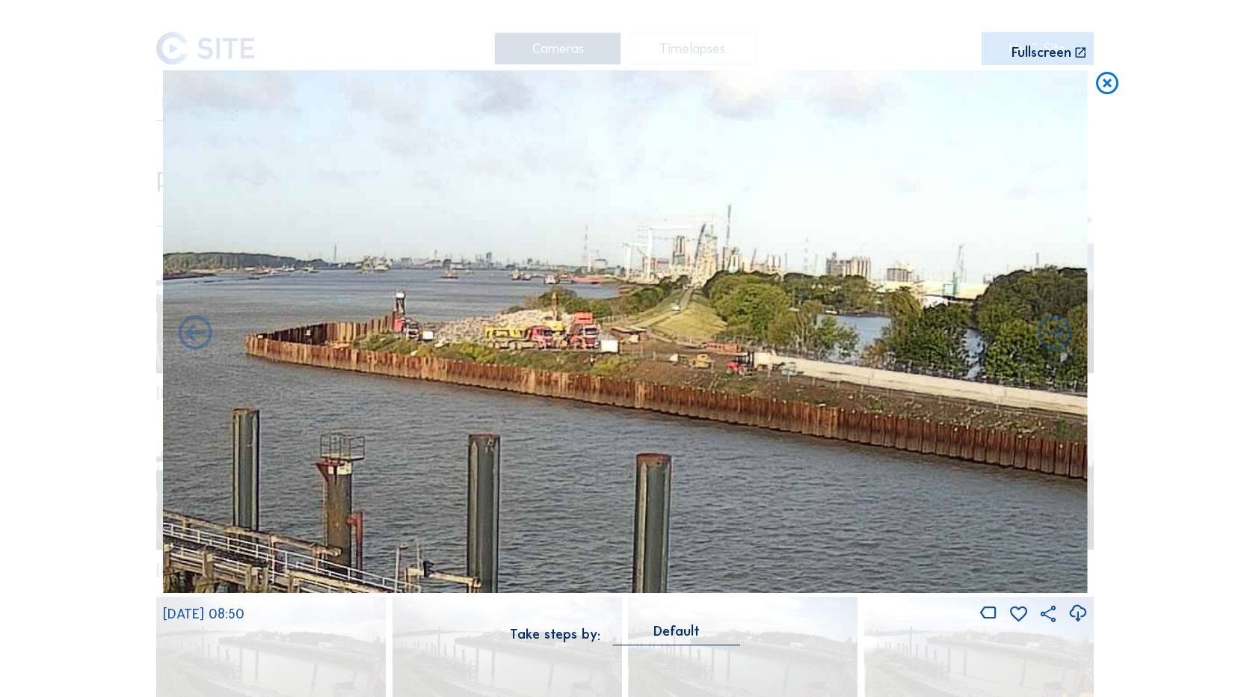
click at [1104, 84] on icon at bounding box center [1107, 84] width 27 height 28
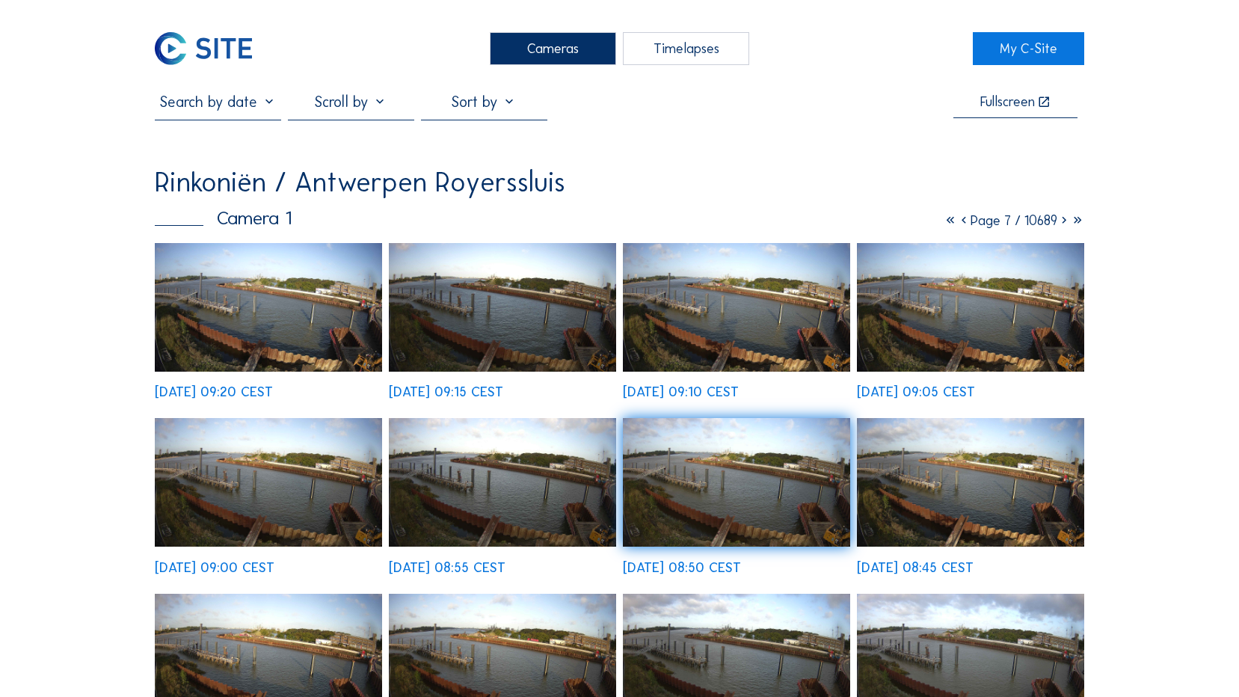
click at [944, 218] on icon at bounding box center [950, 220] width 13 height 16
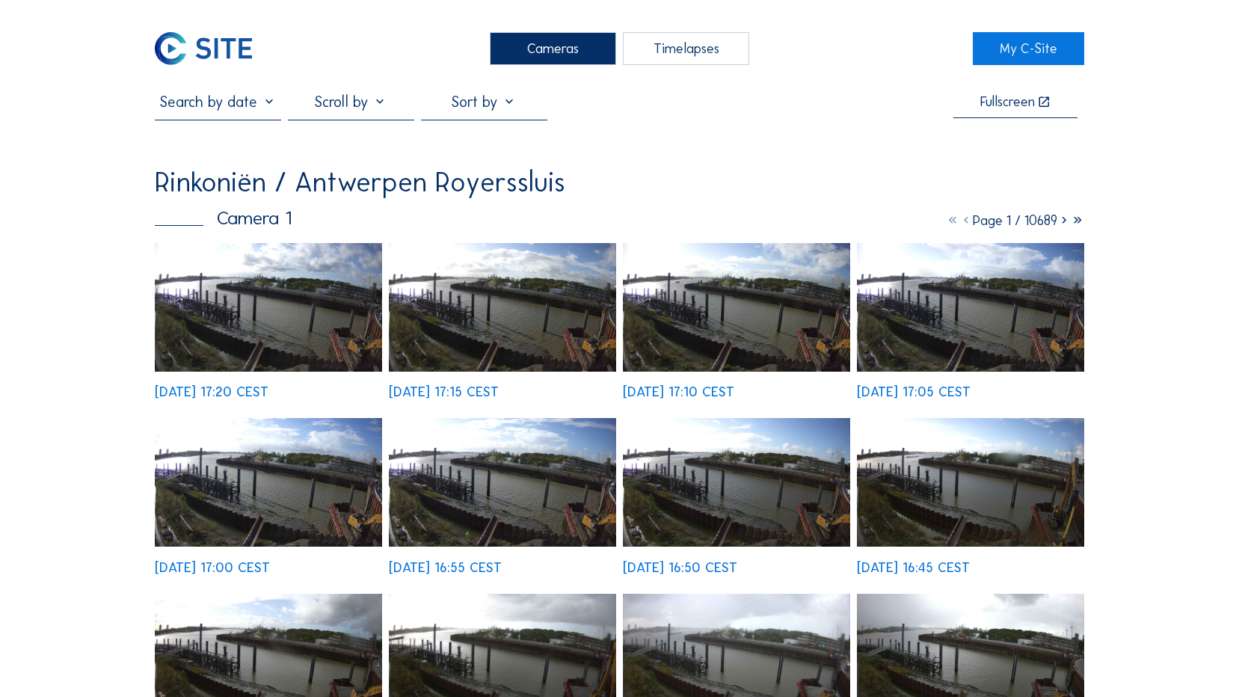
click at [342, 310] on img at bounding box center [268, 307] width 227 height 129
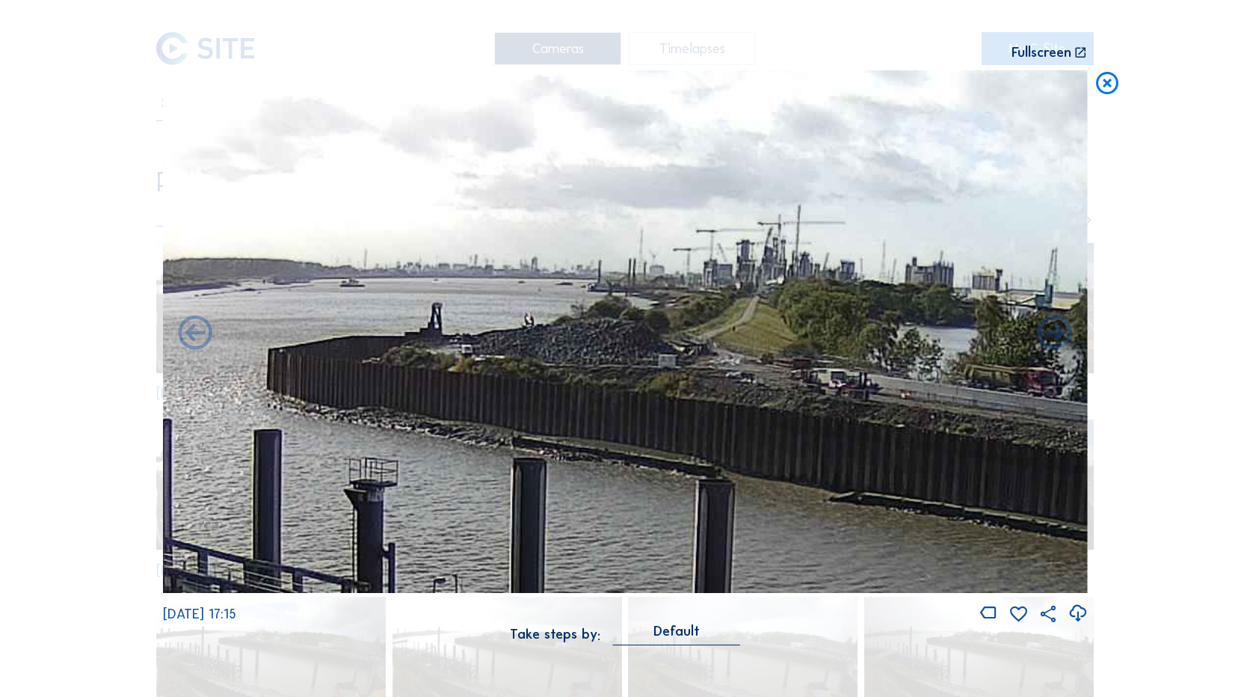
drag, startPoint x: 714, startPoint y: 372, endPoint x: 714, endPoint y: 431, distance: 59.8
click at [714, 431] on img at bounding box center [625, 331] width 925 height 523
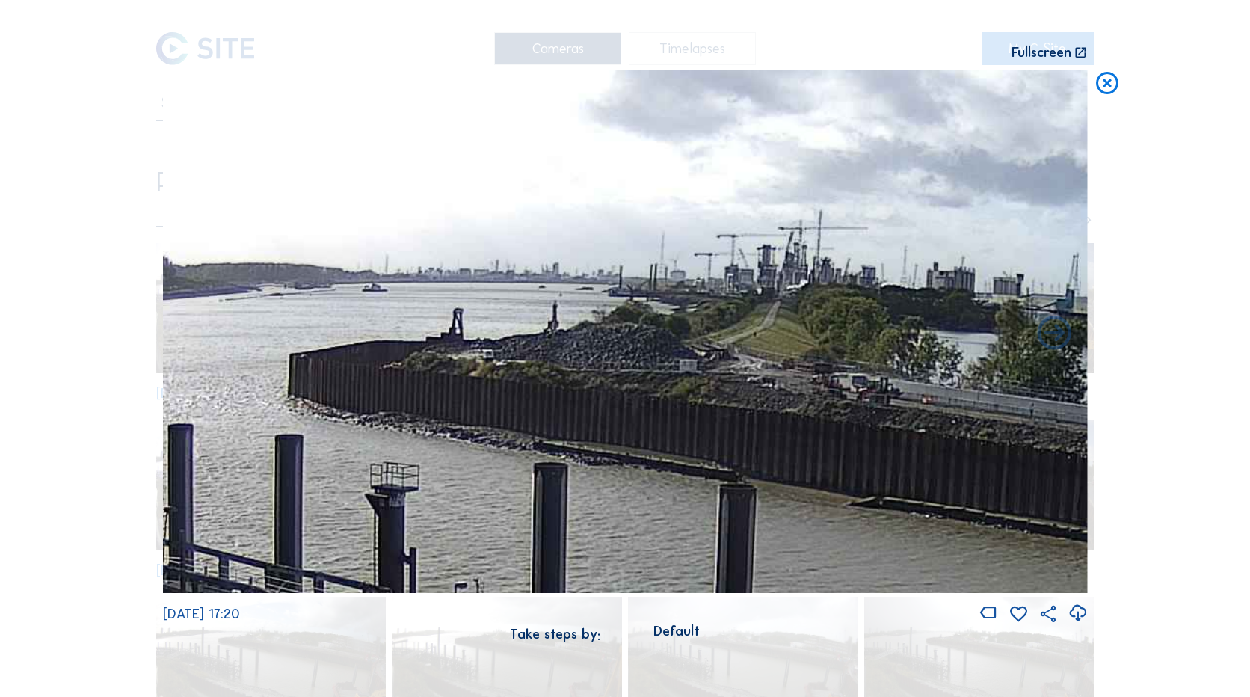
click at [1106, 86] on icon at bounding box center [1107, 84] width 27 height 28
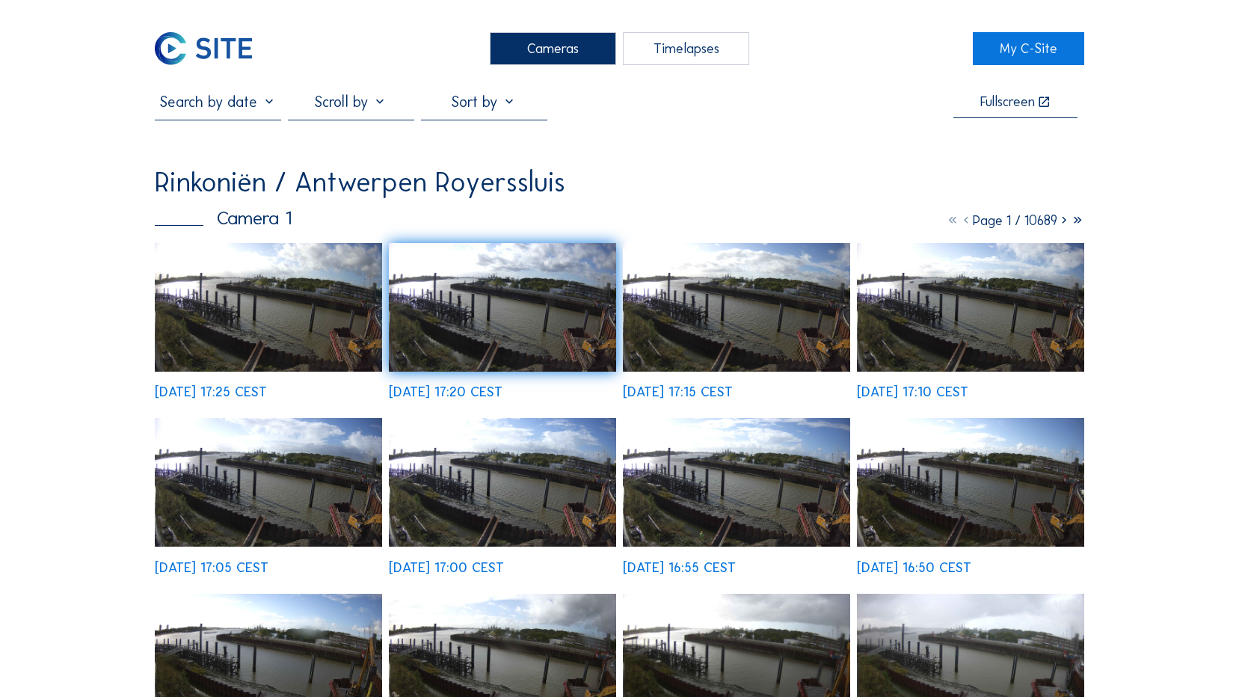
click at [211, 43] on img at bounding box center [203, 48] width 97 height 33
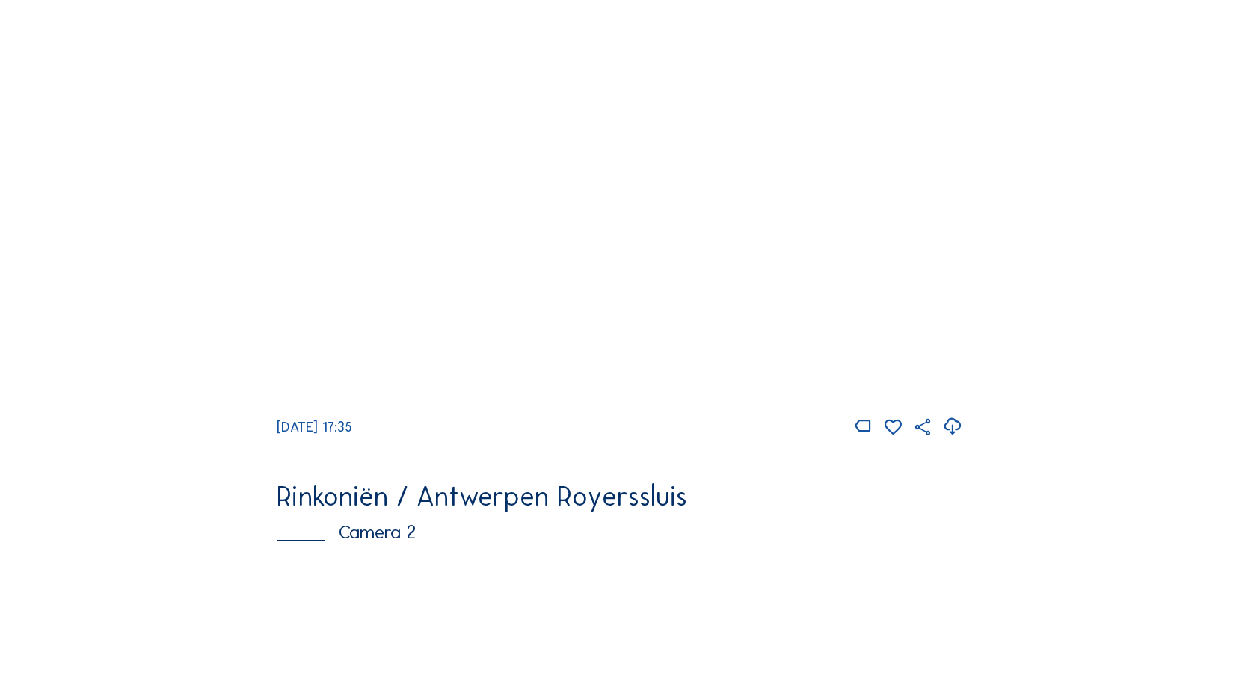
scroll to position [20, 0]
